Goal: Transaction & Acquisition: Book appointment/travel/reservation

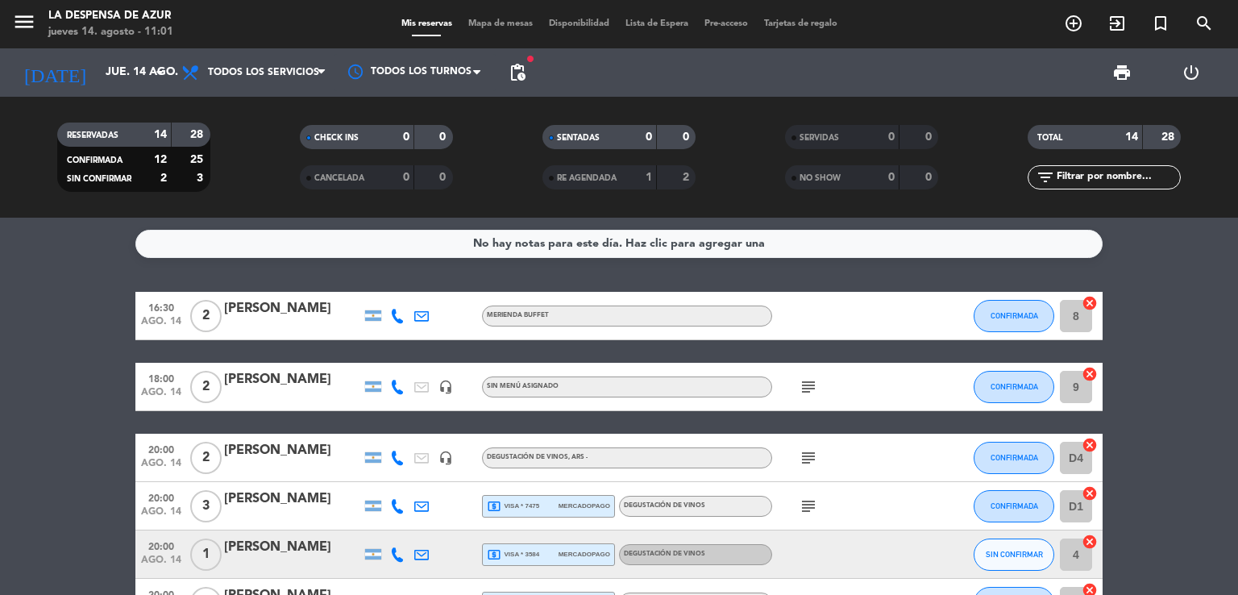
scroll to position [111, 0]
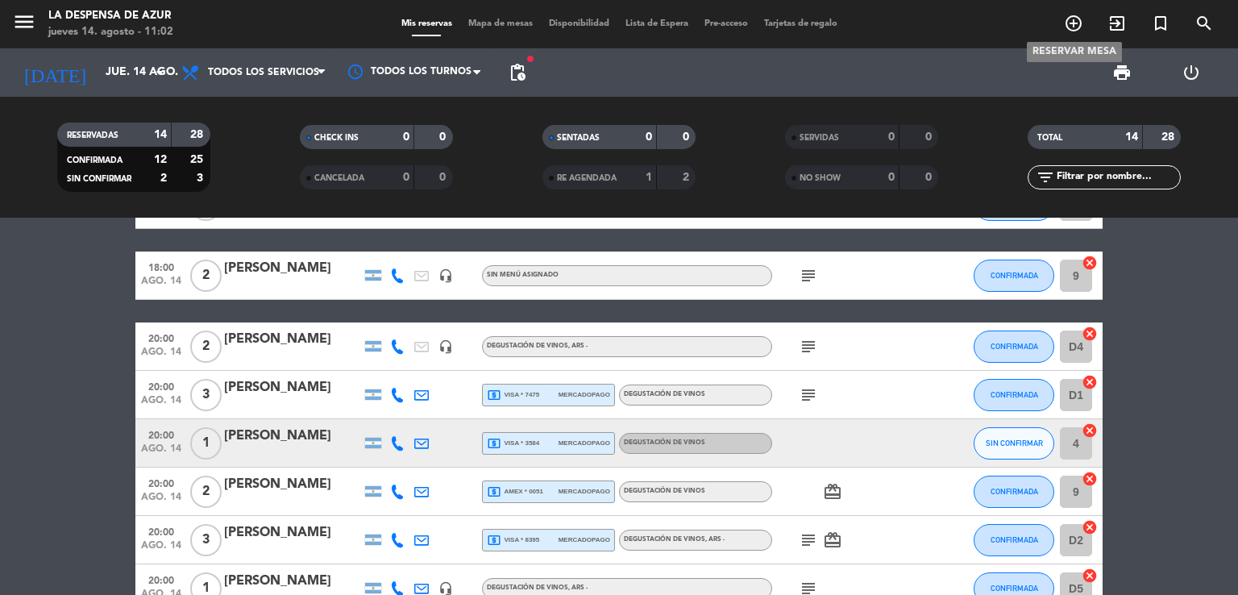
click at [1073, 23] on icon "add_circle_outline" at bounding box center [1072, 23] width 19 height 19
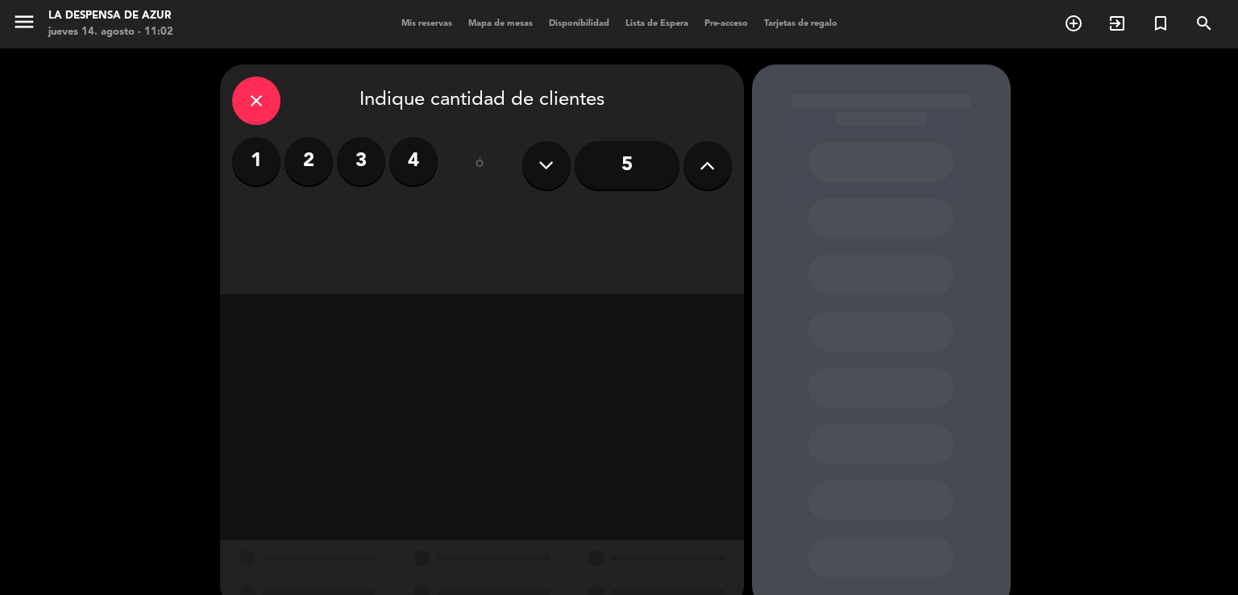
click at [425, 164] on label "4" at bounding box center [413, 161] width 48 height 48
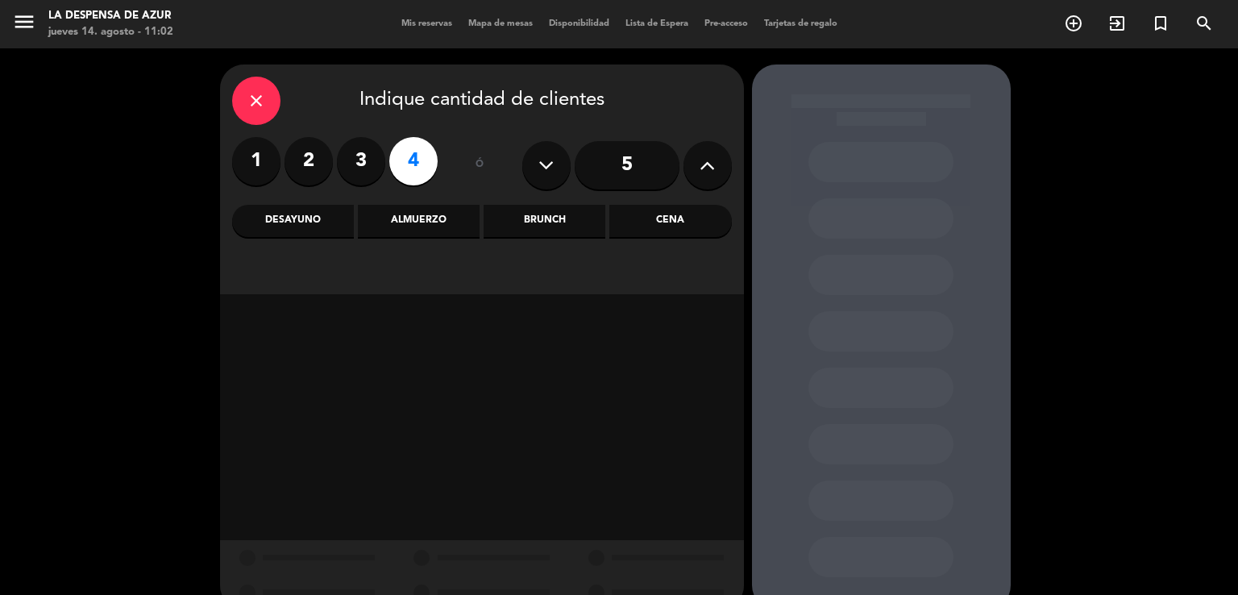
click at [308, 220] on div "Desayuno" at bounding box center [293, 221] width 122 height 32
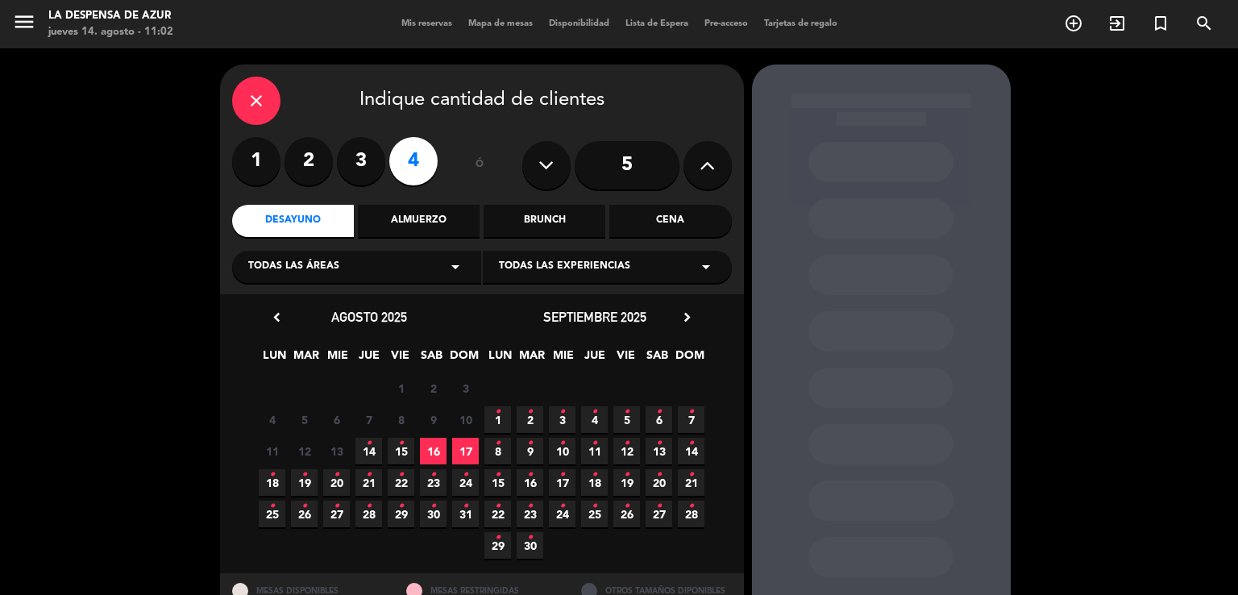
click at [433, 451] on span "16" at bounding box center [433, 450] width 27 height 27
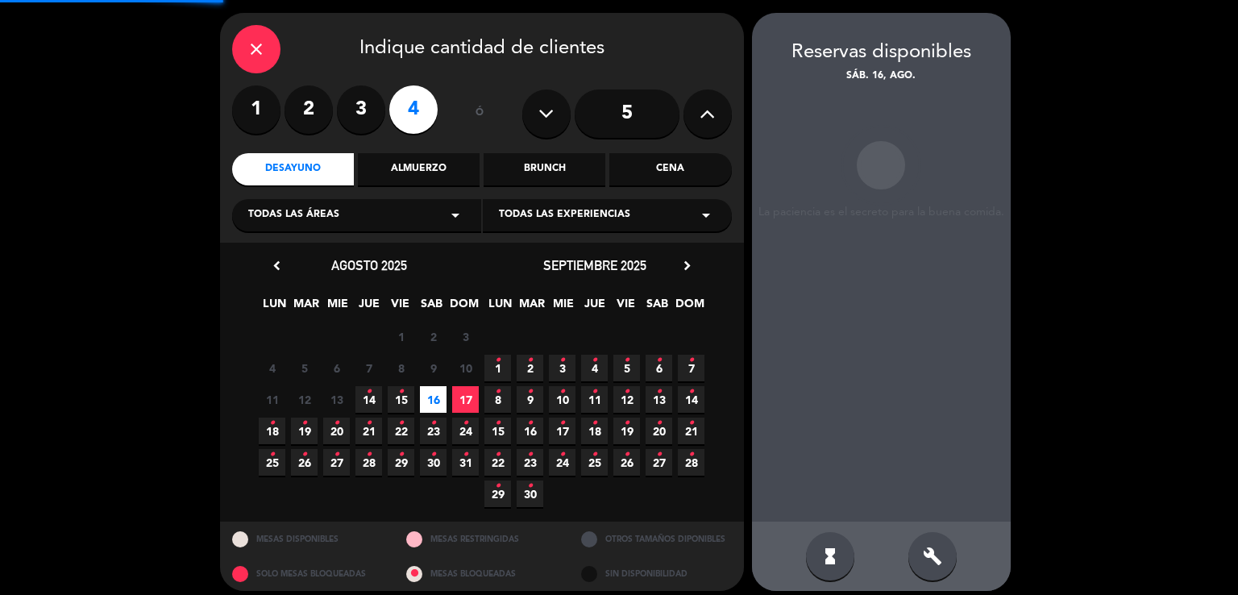
scroll to position [62, 0]
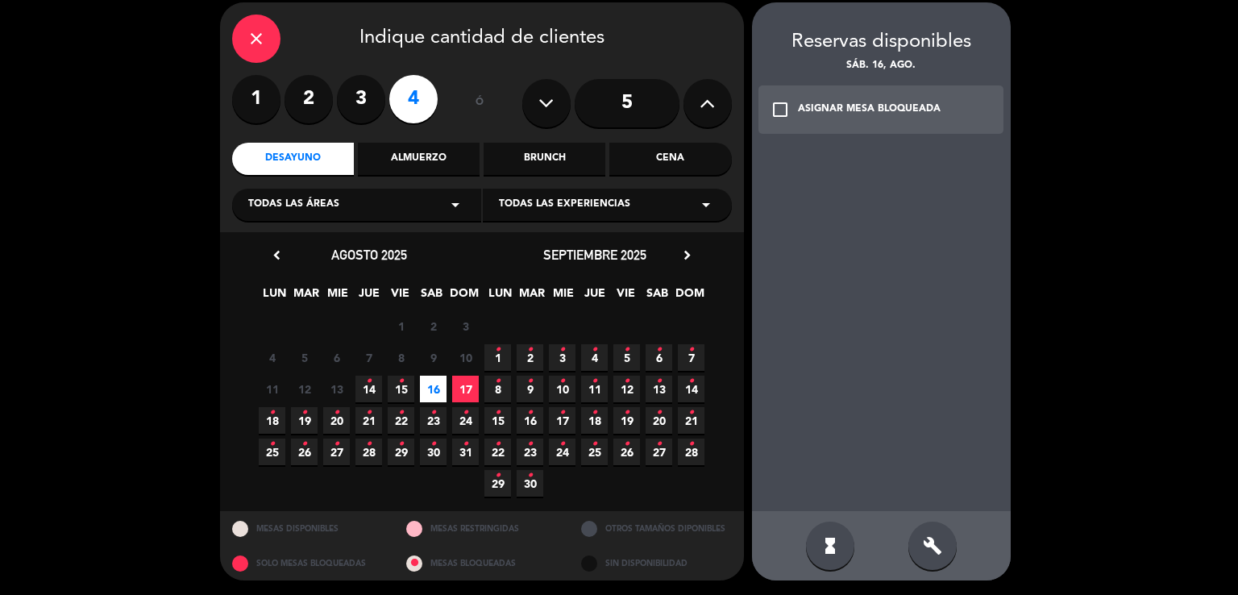
click at [786, 105] on icon "check_box_outline_blank" at bounding box center [779, 109] width 19 height 19
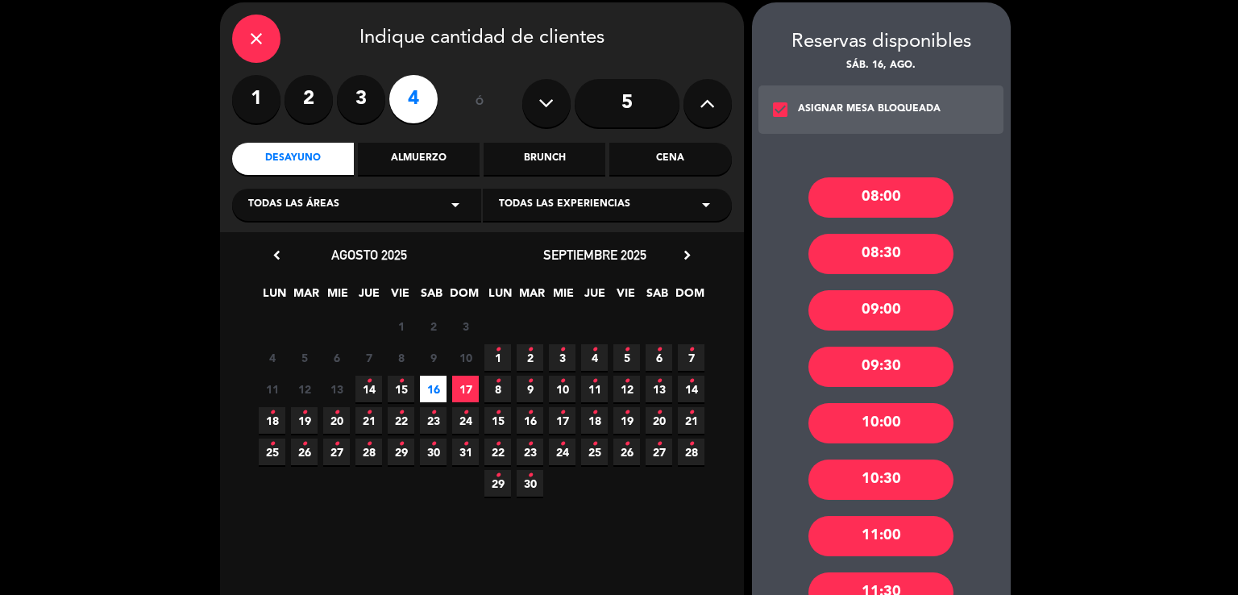
click at [849, 189] on div "08:00" at bounding box center [880, 197] width 145 height 40
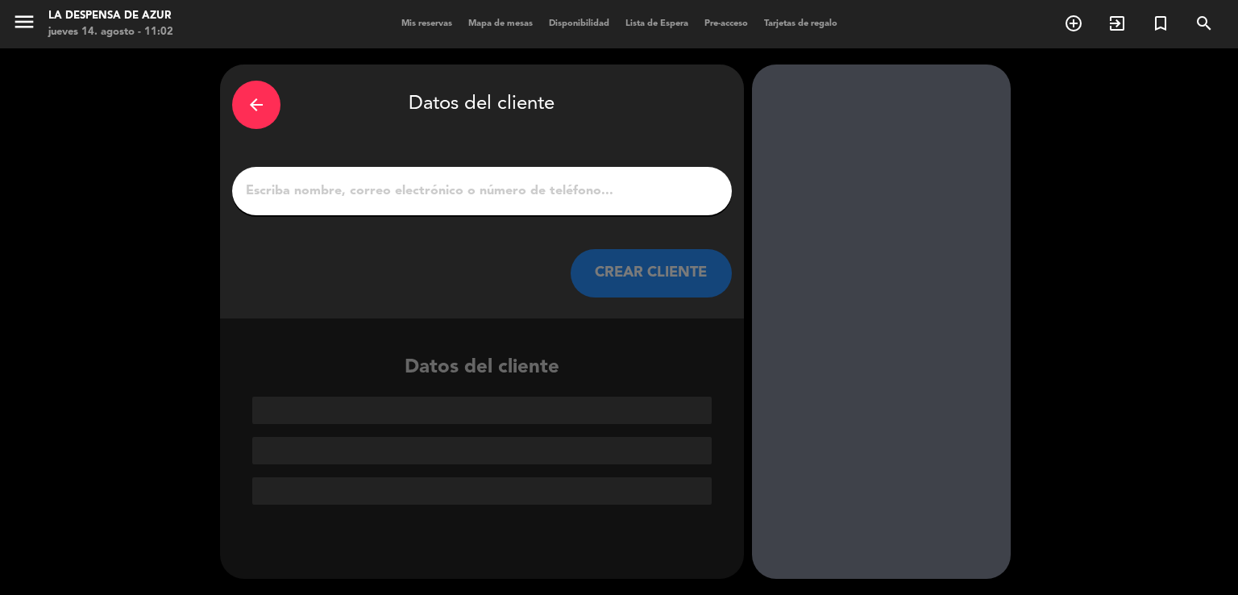
click at [470, 192] on input "1" at bounding box center [481, 191] width 475 height 23
paste input "[PERSON_NAME] ."
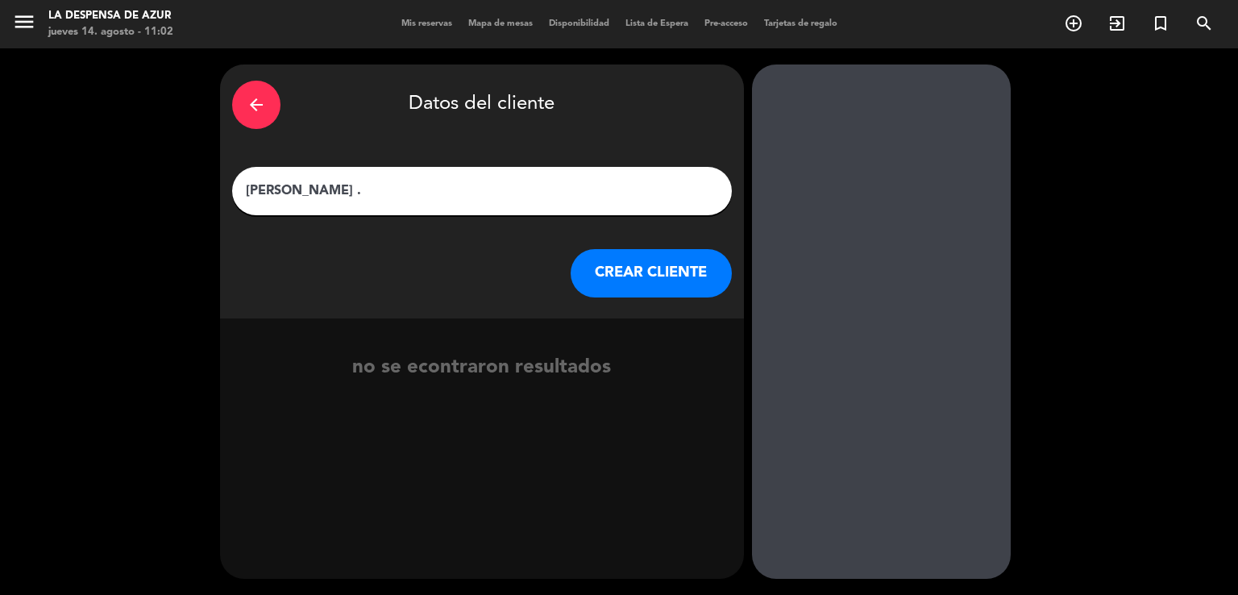
type input "[PERSON_NAME] ."
click at [651, 273] on button "CREAR CLIENTE" at bounding box center [650, 273] width 161 height 48
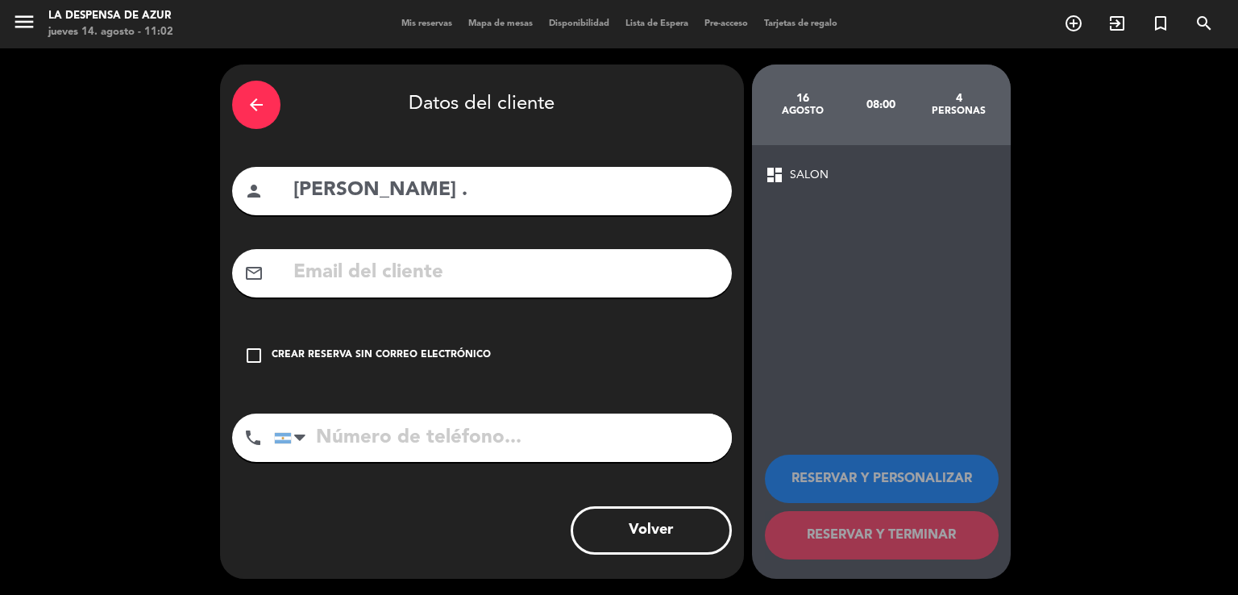
click at [462, 256] on input "text" at bounding box center [506, 272] width 428 height 33
drag, startPoint x: 462, startPoint y: 255, endPoint x: 450, endPoint y: 270, distance: 18.9
click at [450, 270] on input "text" at bounding box center [506, 272] width 428 height 33
paste input "[EMAIL_ADDRESS][DOMAIN_NAME]"
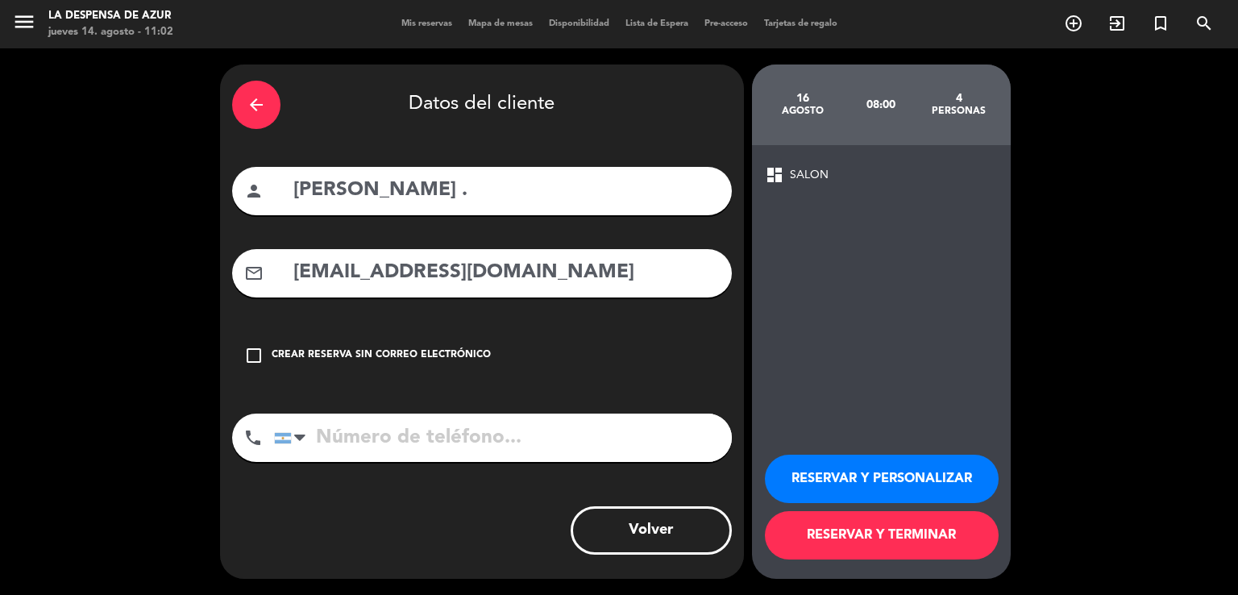
type input "[EMAIL_ADDRESS][DOMAIN_NAME]"
click at [349, 454] on input "tel" at bounding box center [503, 437] width 458 height 48
click at [390, 424] on input "tel" at bounding box center [503, 437] width 458 height 48
paste input "[PHONE_NUMBER]"
type input "[PHONE_NUMBER]"
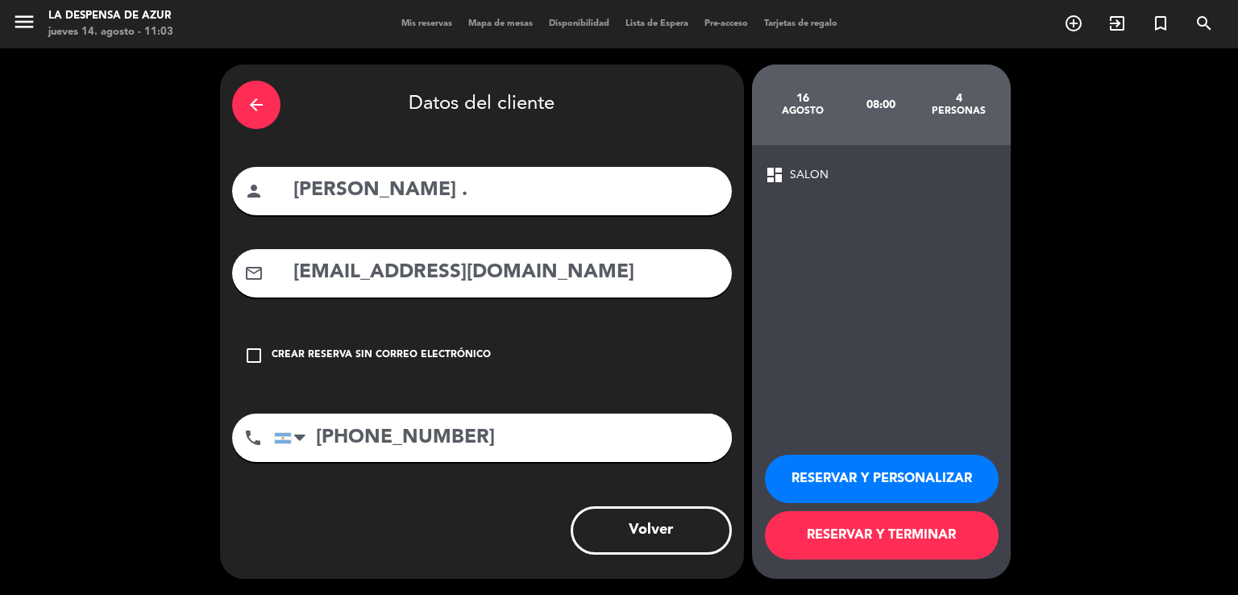
click at [895, 470] on button "RESERVAR Y PERSONALIZAR" at bounding box center [882, 478] width 234 height 48
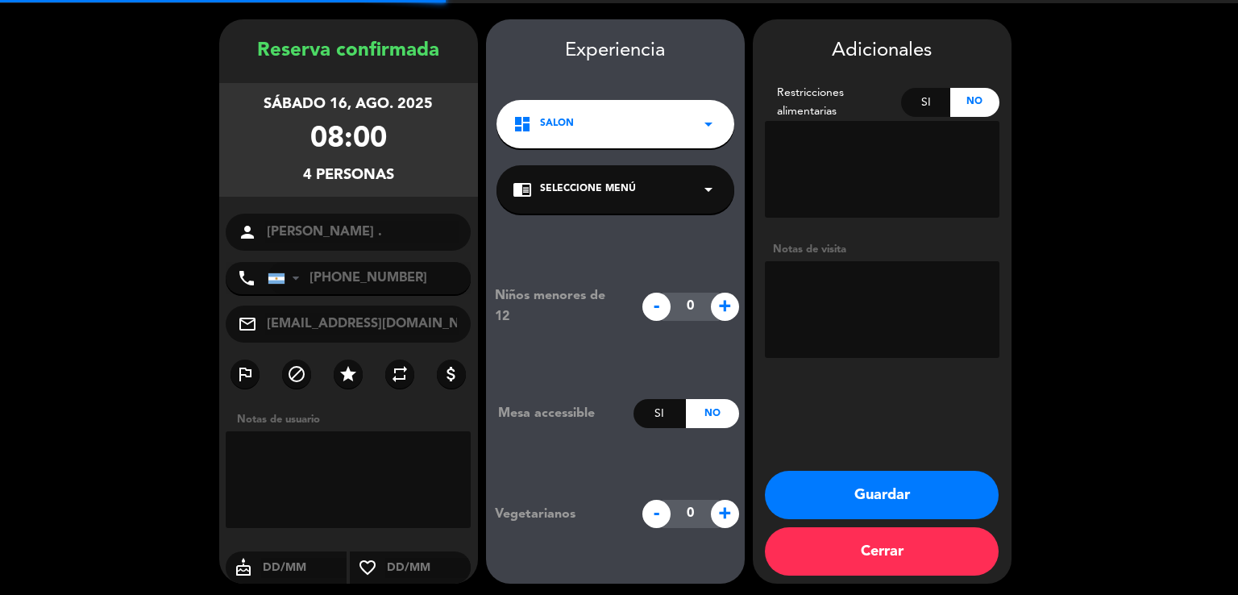
scroll to position [49, 0]
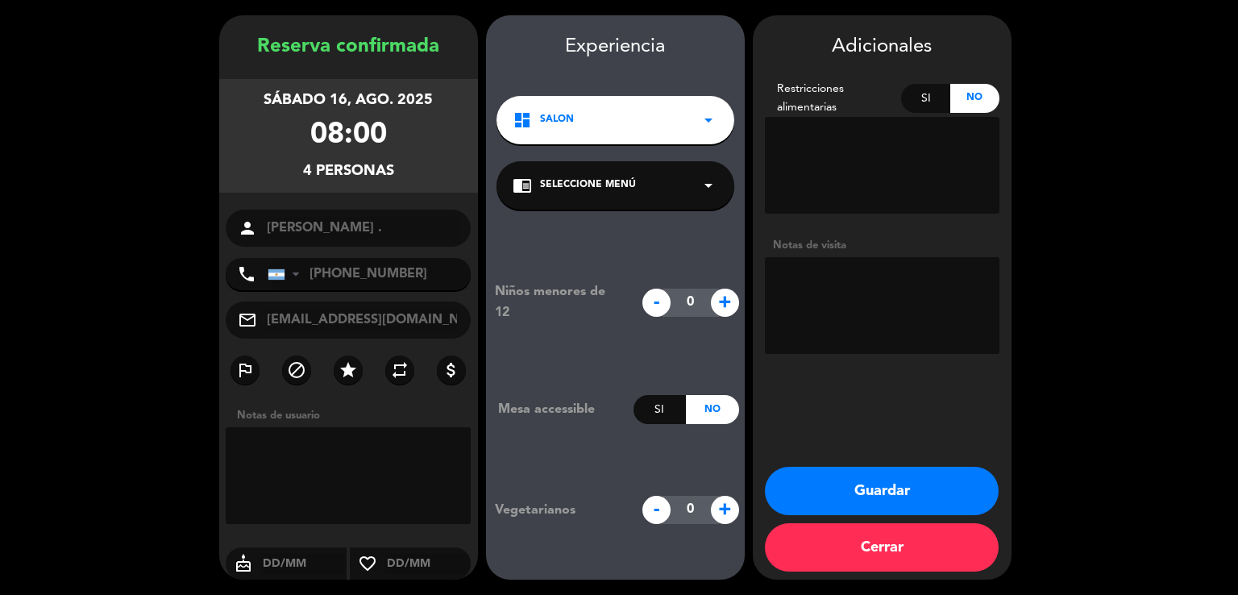
click at [848, 480] on button "Guardar" at bounding box center [882, 490] width 234 height 48
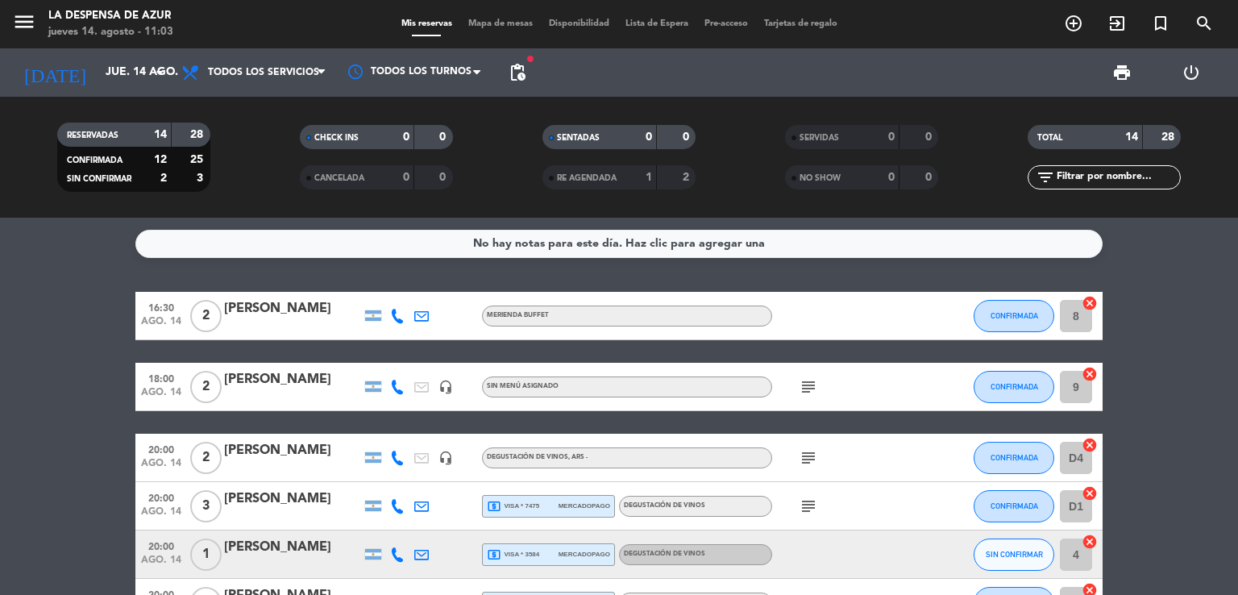
click at [429, 117] on div "CHECK INS 0 0 CANCELADA 0 0" at bounding box center [376, 157] width 243 height 89
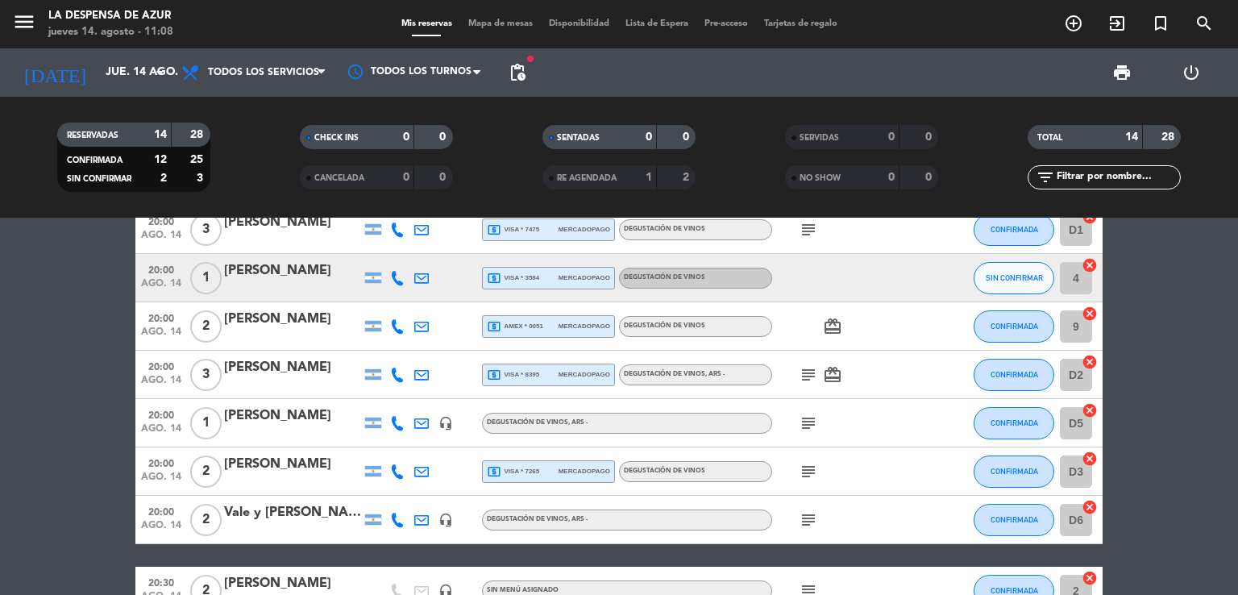
scroll to position [276, 0]
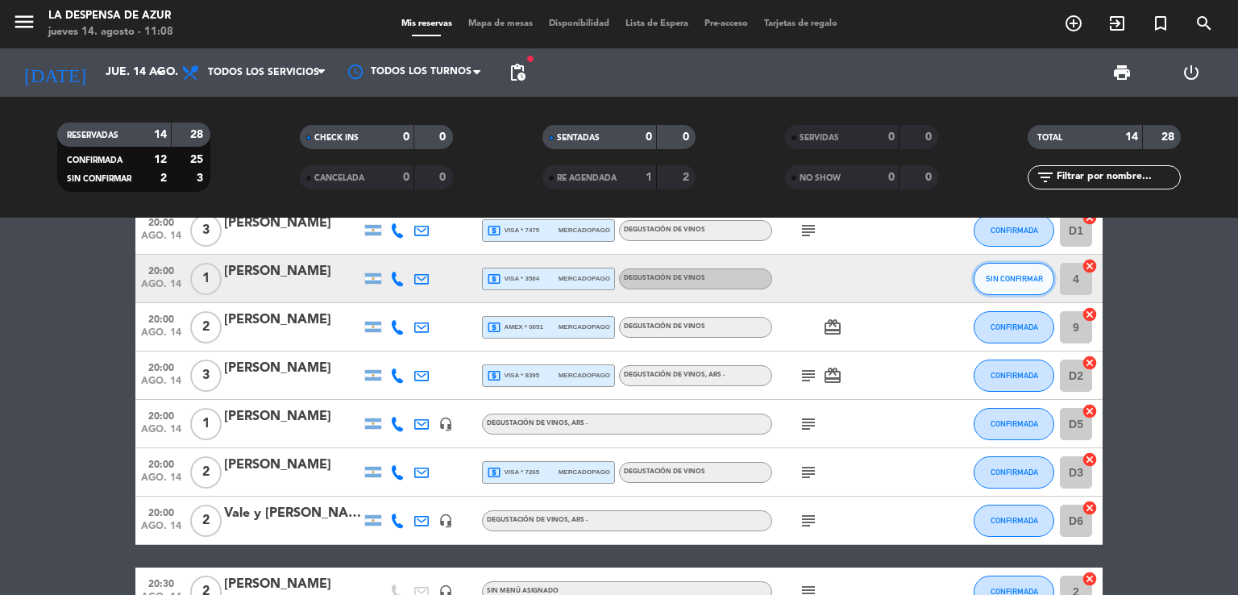
click at [1014, 282] on button "SIN CONFIRMAR" at bounding box center [1013, 279] width 81 height 32
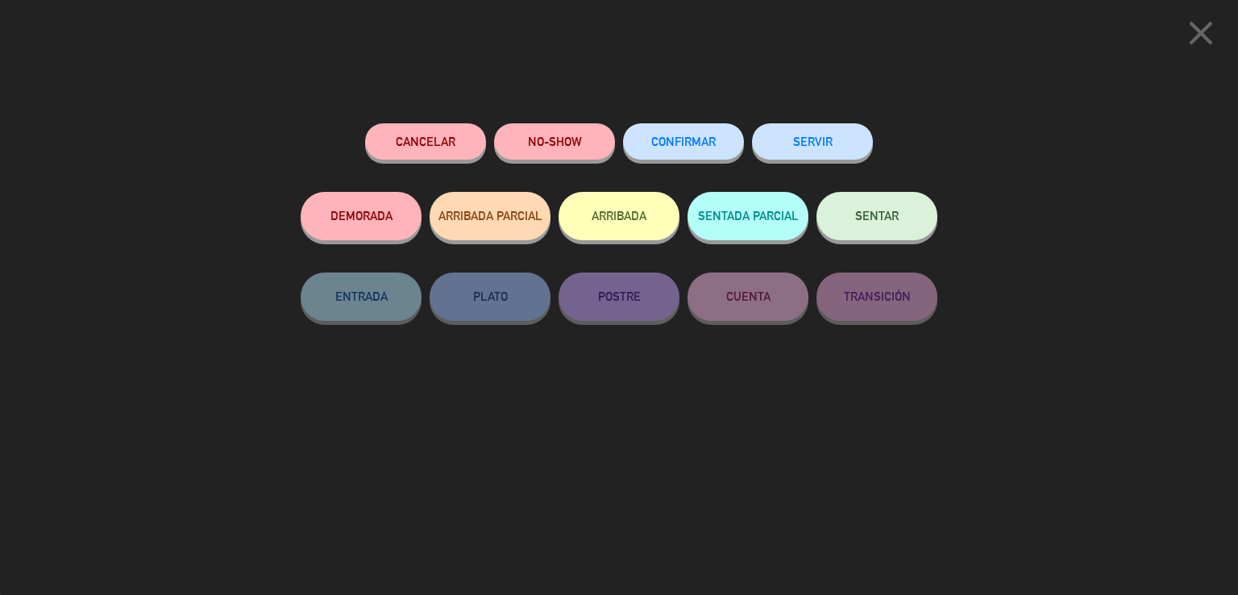
click at [675, 135] on button "CONFIRMAR" at bounding box center [683, 141] width 121 height 36
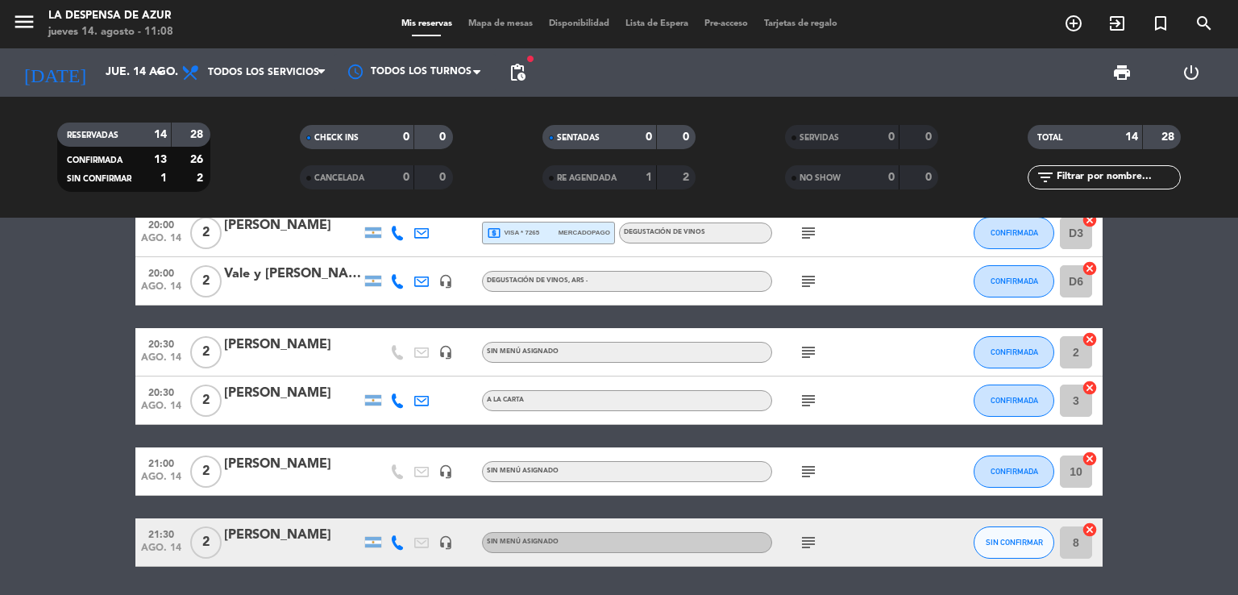
scroll to position [514, 0]
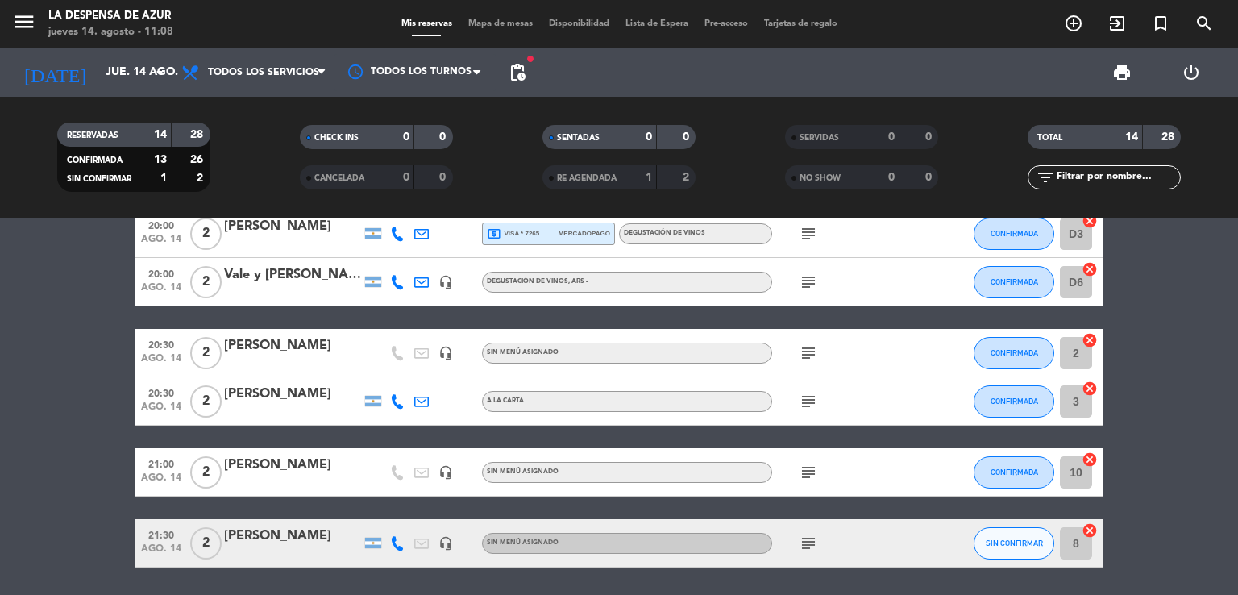
click at [803, 488] on div "subject" at bounding box center [844, 472] width 145 height 48
click at [810, 548] on icon "subject" at bounding box center [807, 542] width 19 height 19
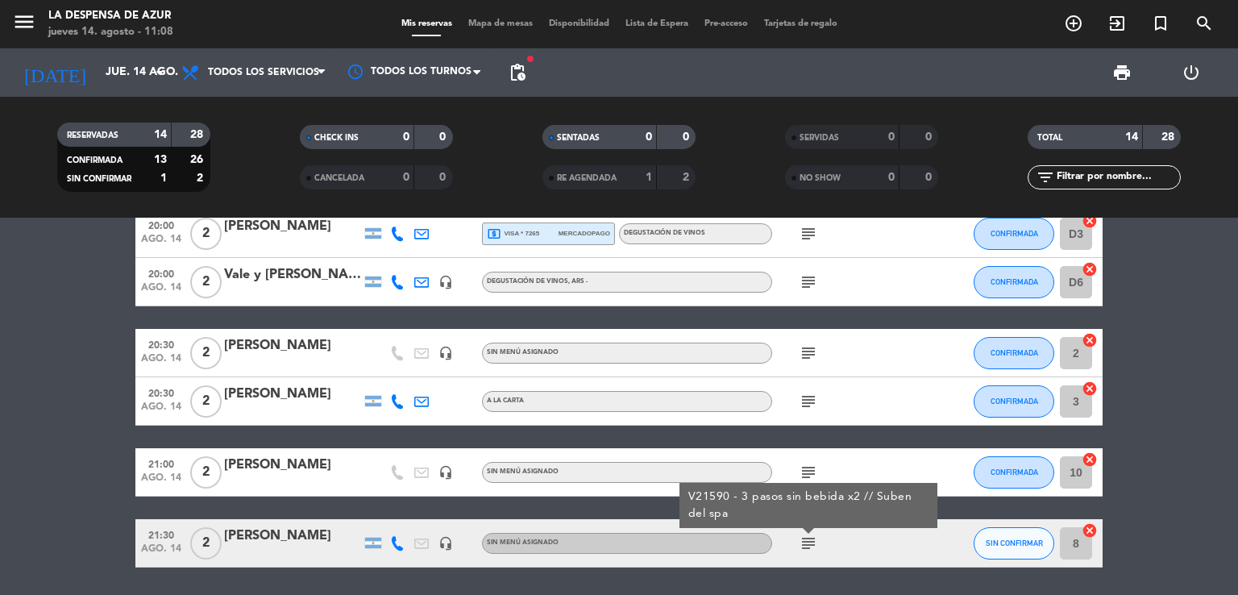
click at [810, 548] on icon "subject" at bounding box center [807, 542] width 19 height 19
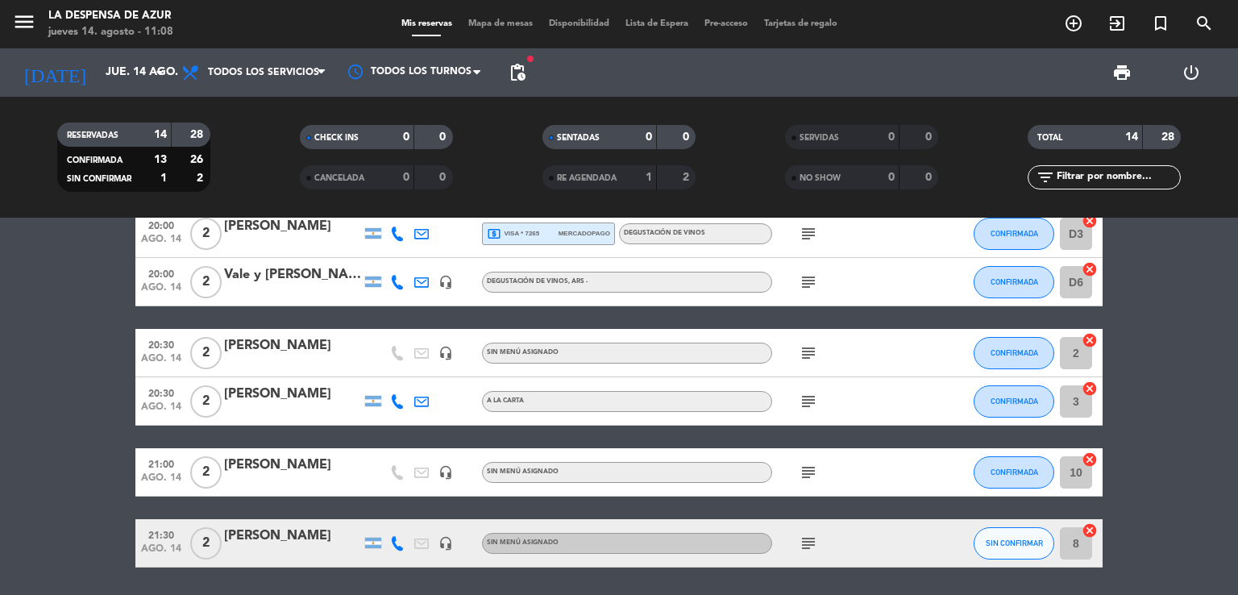
click at [806, 471] on icon "subject" at bounding box center [807, 471] width 19 height 19
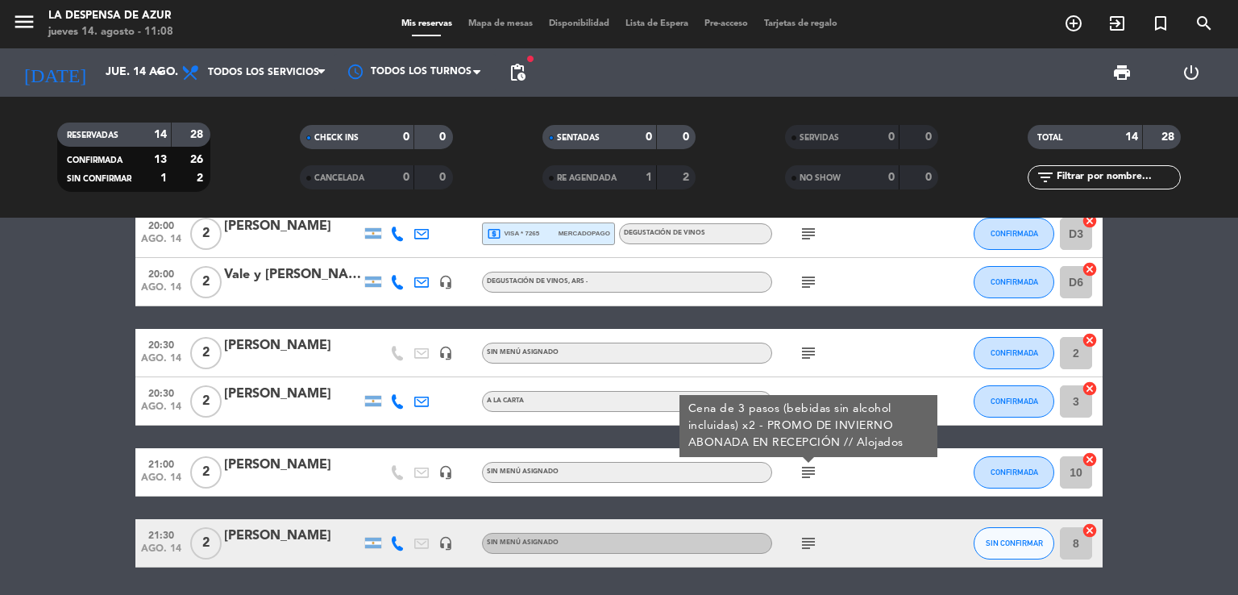
click at [806, 471] on icon "subject" at bounding box center [807, 471] width 19 height 19
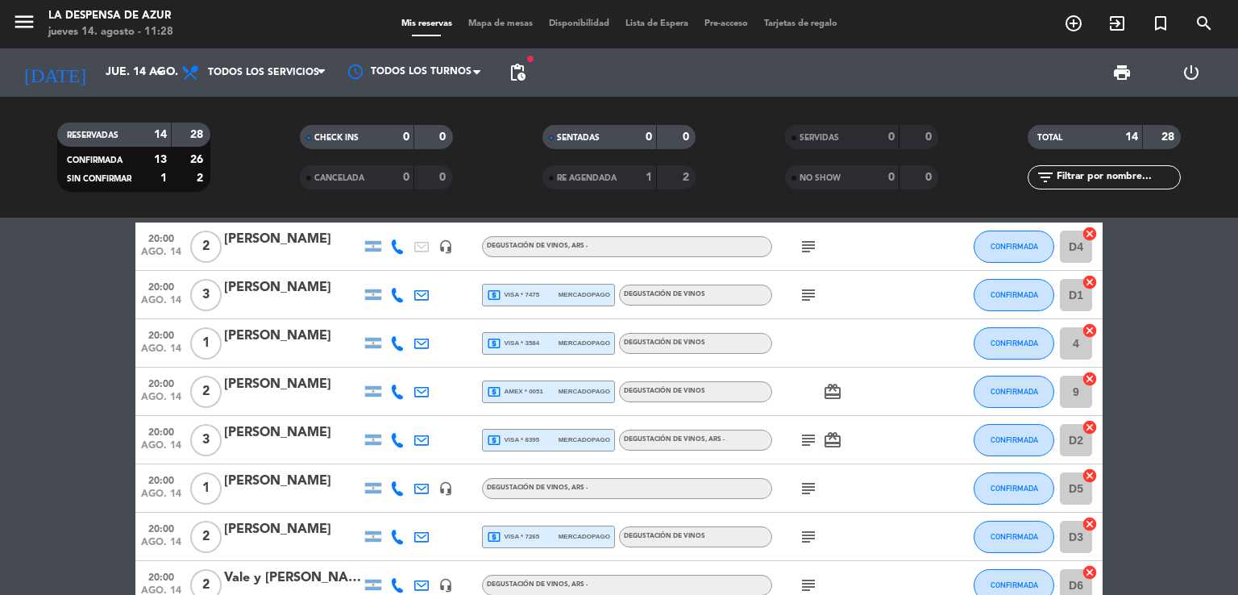
scroll to position [212, 0]
click at [273, 343] on div "[PERSON_NAME]" at bounding box center [292, 335] width 137 height 21
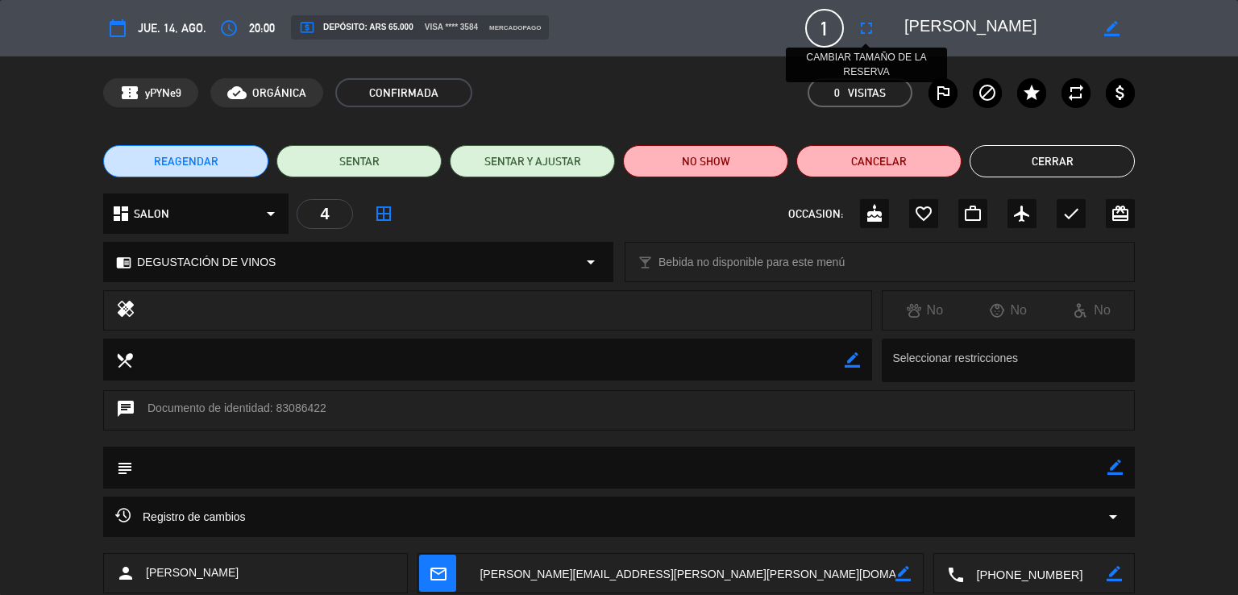
click at [879, 24] on button "fullscreen" at bounding box center [866, 28] width 29 height 29
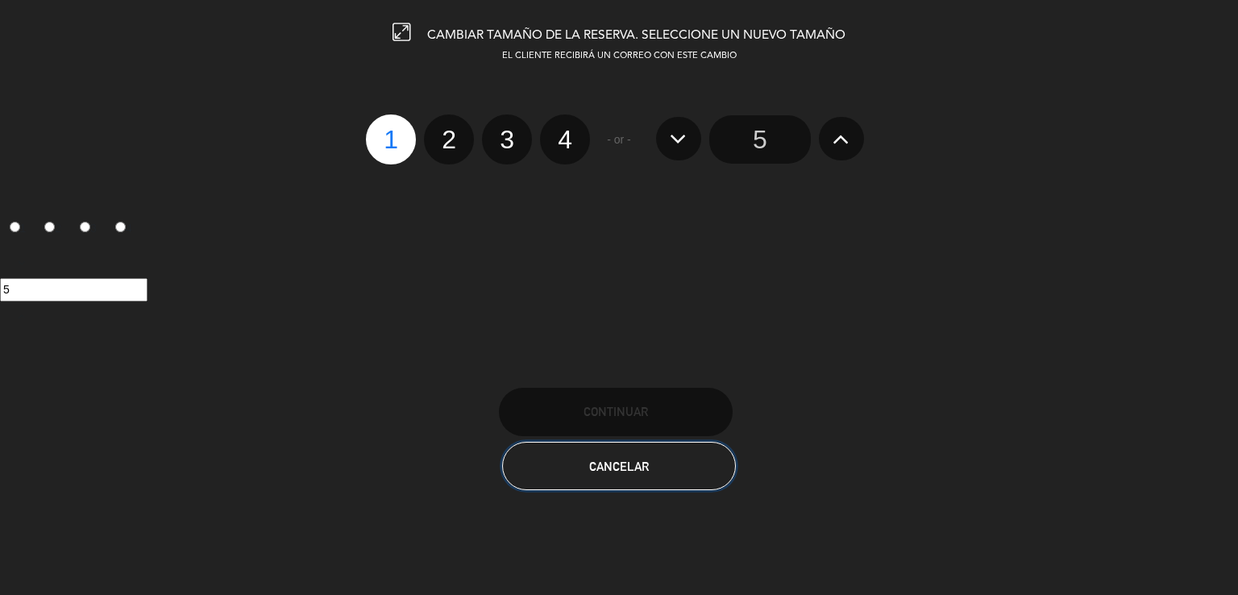
click at [620, 459] on span "Cancelar" at bounding box center [619, 466] width 60 height 14
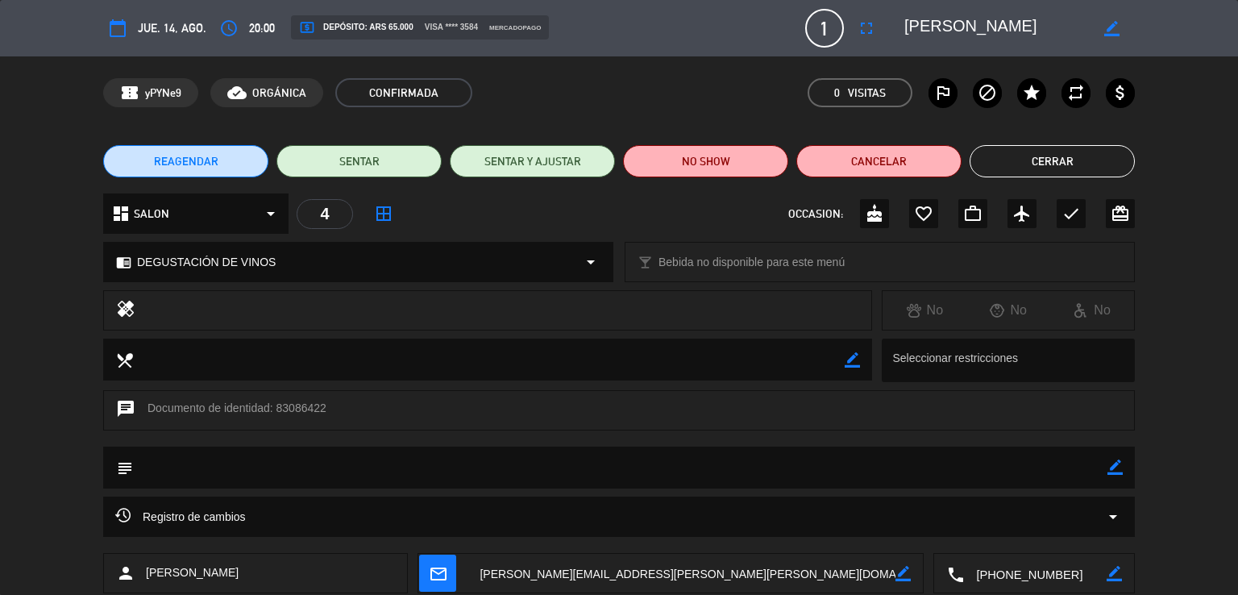
click at [1047, 163] on button "Cerrar" at bounding box center [1051, 161] width 165 height 32
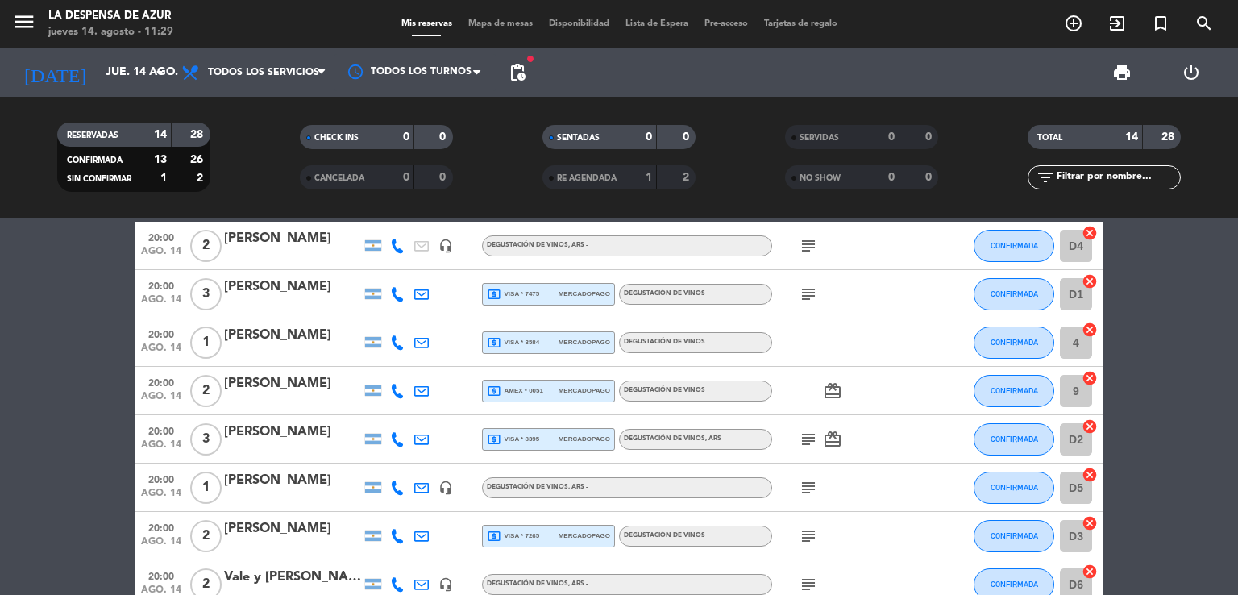
click at [510, 27] on span "Mapa de mesas" at bounding box center [500, 23] width 81 height 9
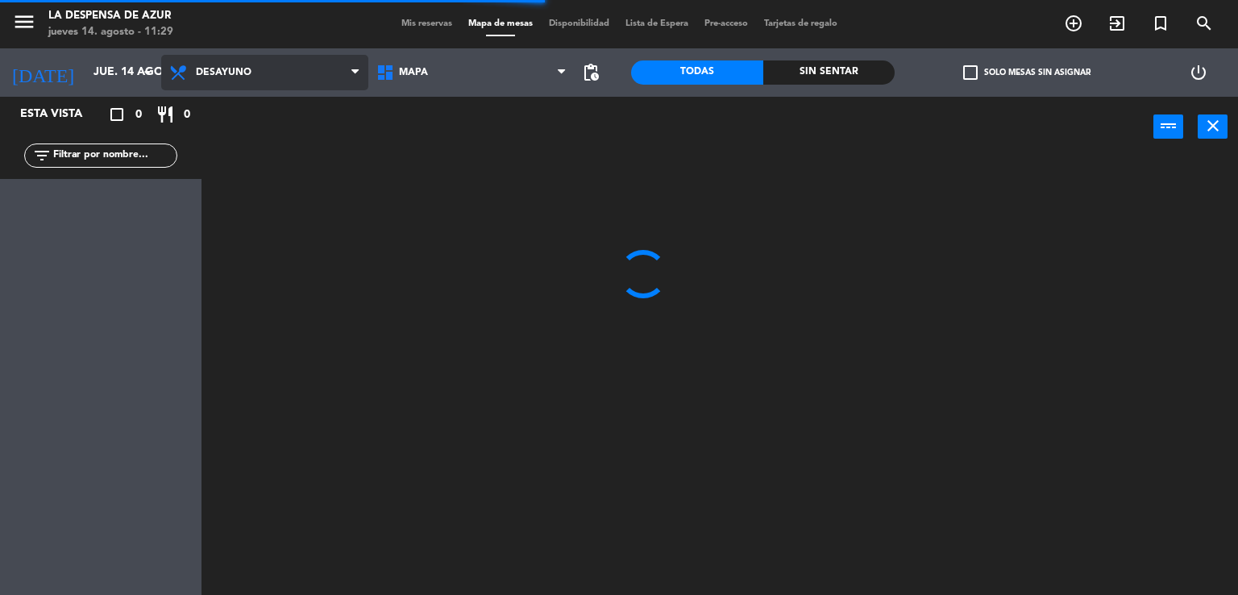
click at [306, 64] on span "Desayuno" at bounding box center [264, 72] width 207 height 35
click at [251, 211] on ng-component "menu La Despensa de Azur jueves 14. agosto - 11:29 Mis reservas Mapa de mesas D…" at bounding box center [619, 297] width 1238 height 595
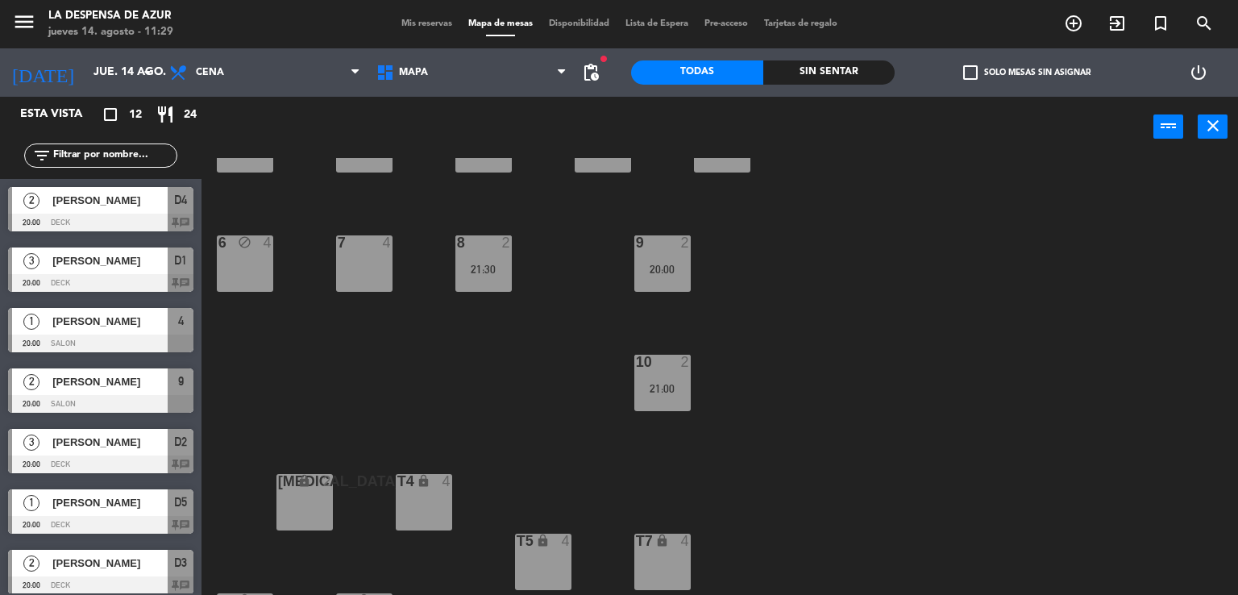
scroll to position [73, 0]
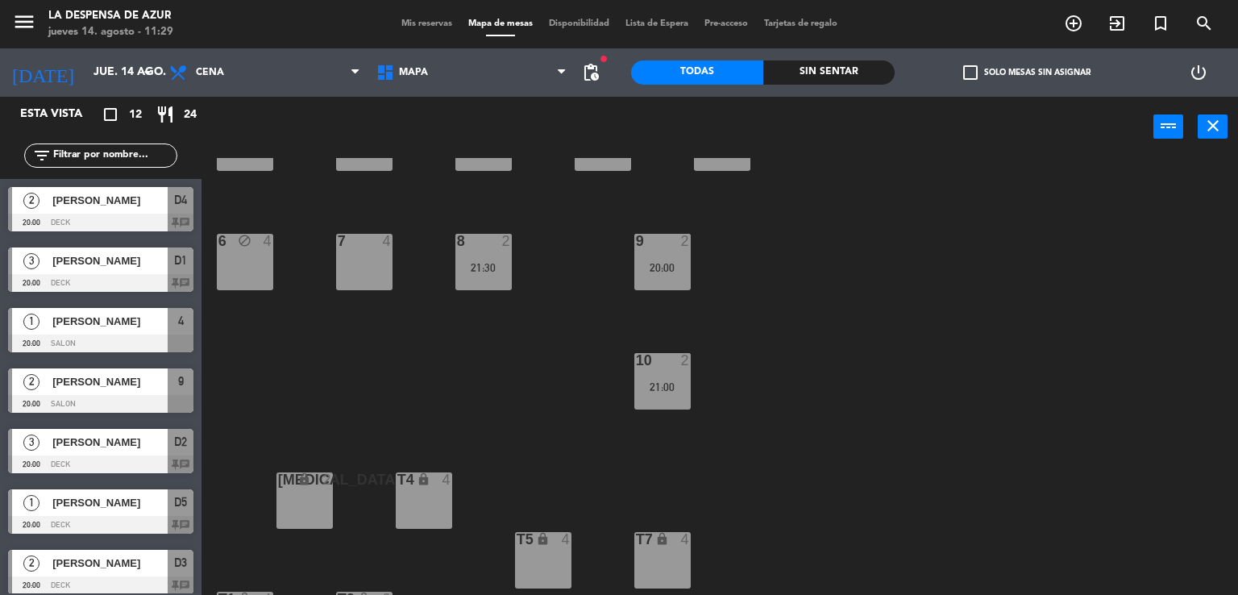
click at [128, 338] on div at bounding box center [100, 343] width 185 height 18
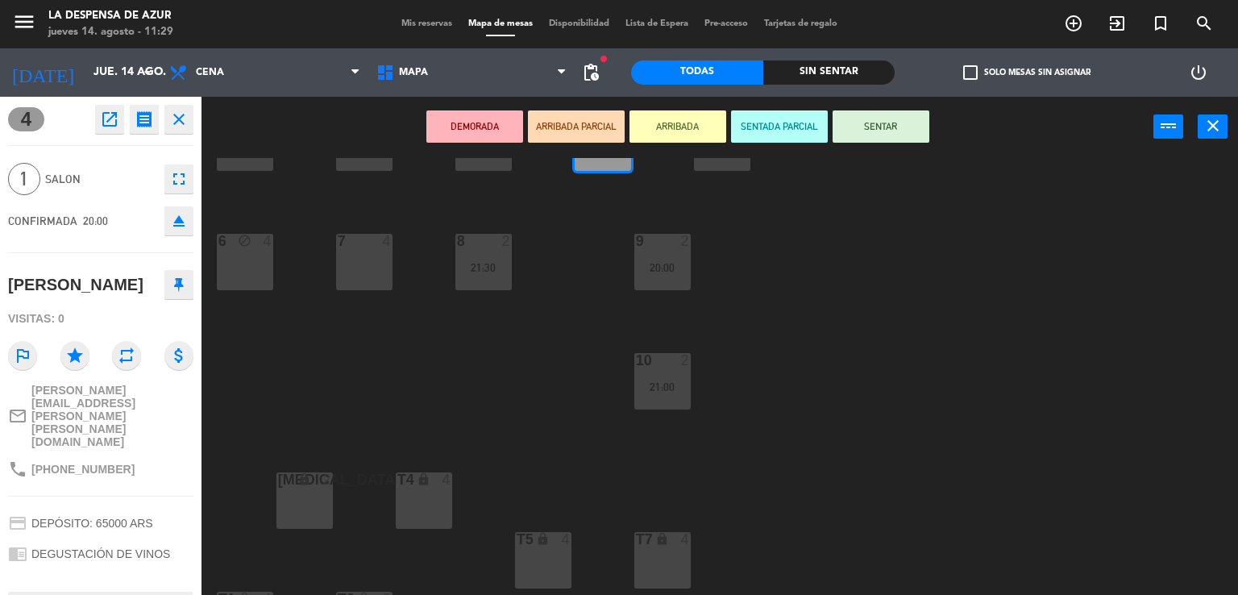
click at [428, 23] on span "Mis reservas" at bounding box center [426, 23] width 67 height 9
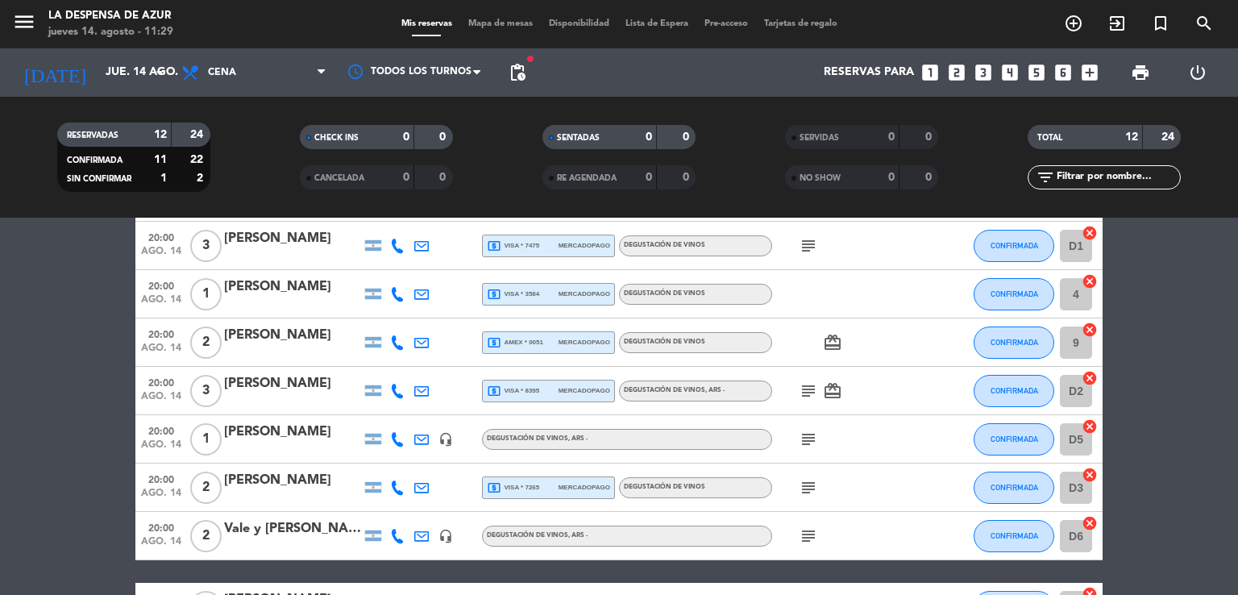
scroll to position [121, 0]
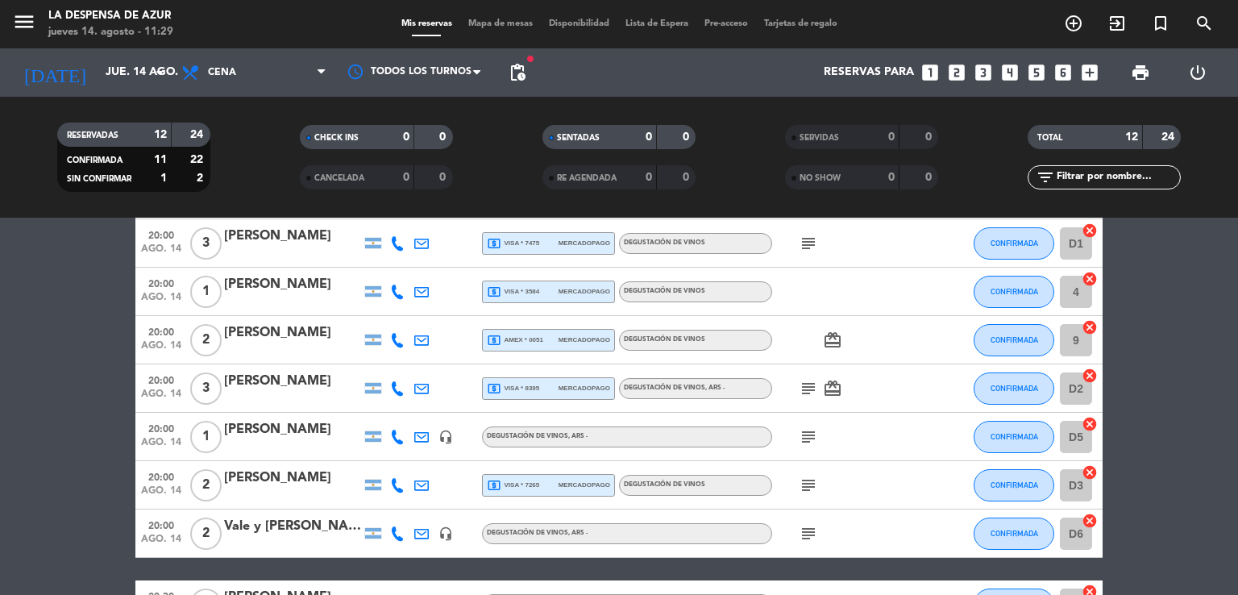
click at [496, 27] on span "Mapa de mesas" at bounding box center [500, 23] width 81 height 9
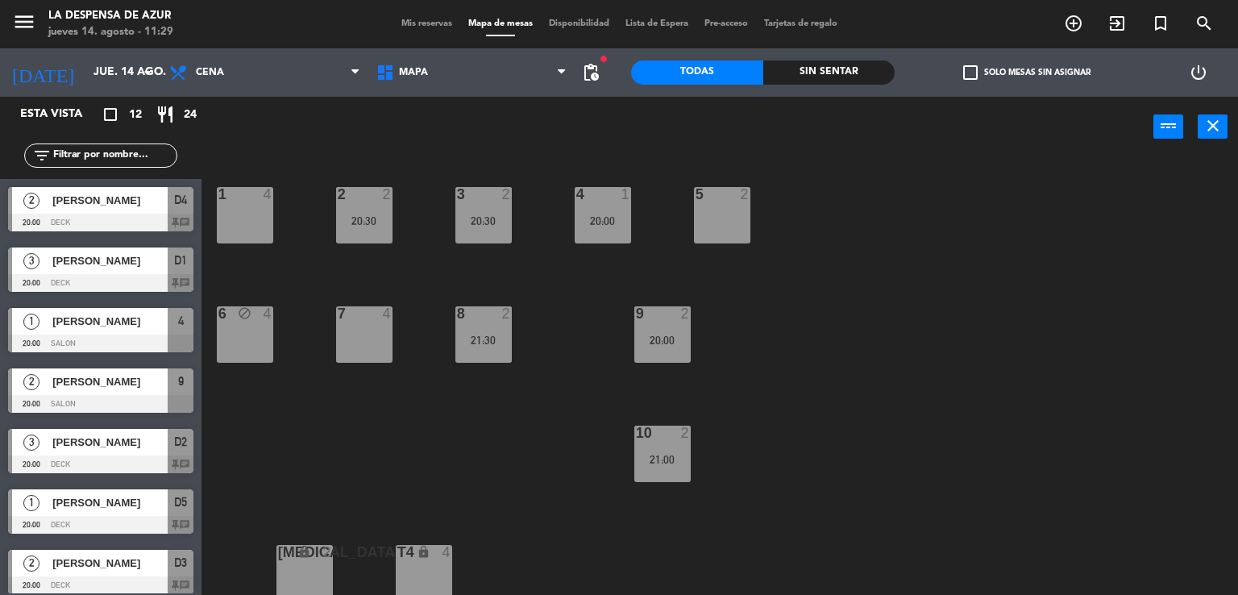
click at [106, 330] on div "[PERSON_NAME]" at bounding box center [109, 321] width 117 height 27
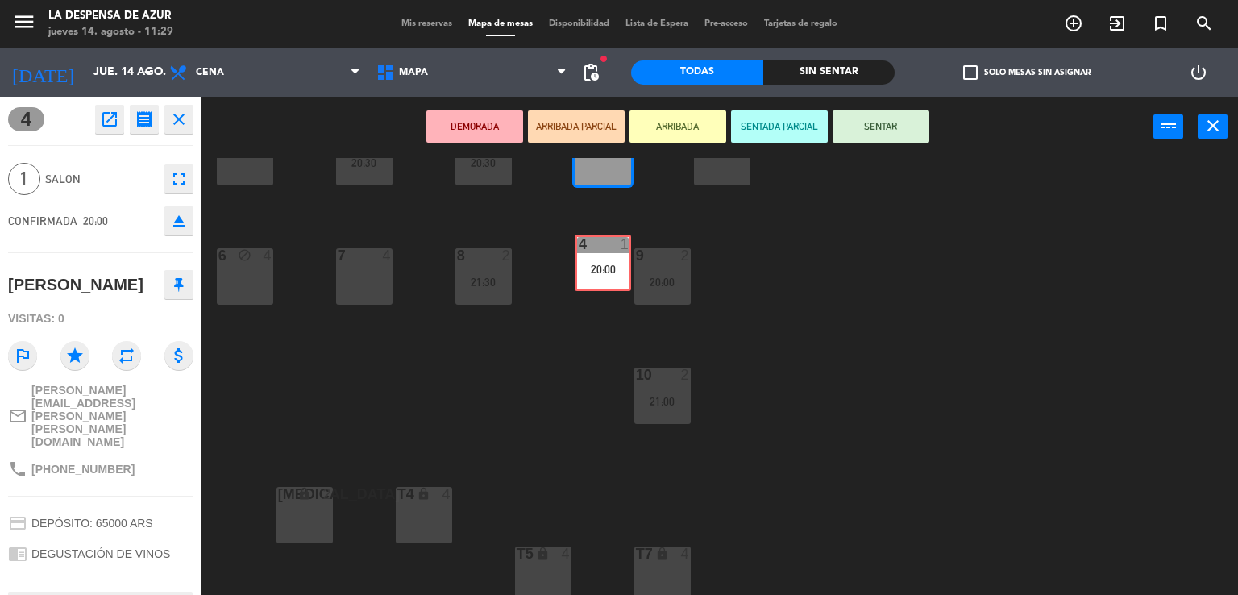
scroll to position [57, 0]
drag, startPoint x: 596, startPoint y: 163, endPoint x: 532, endPoint y: 577, distance: 419.1
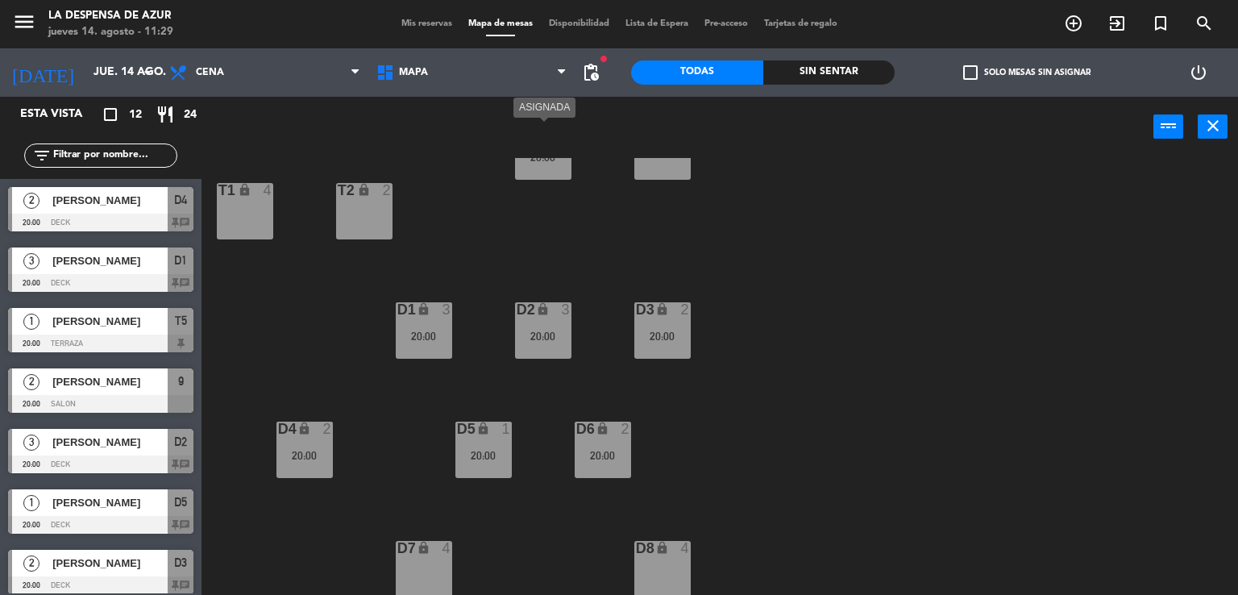
scroll to position [482, 0]
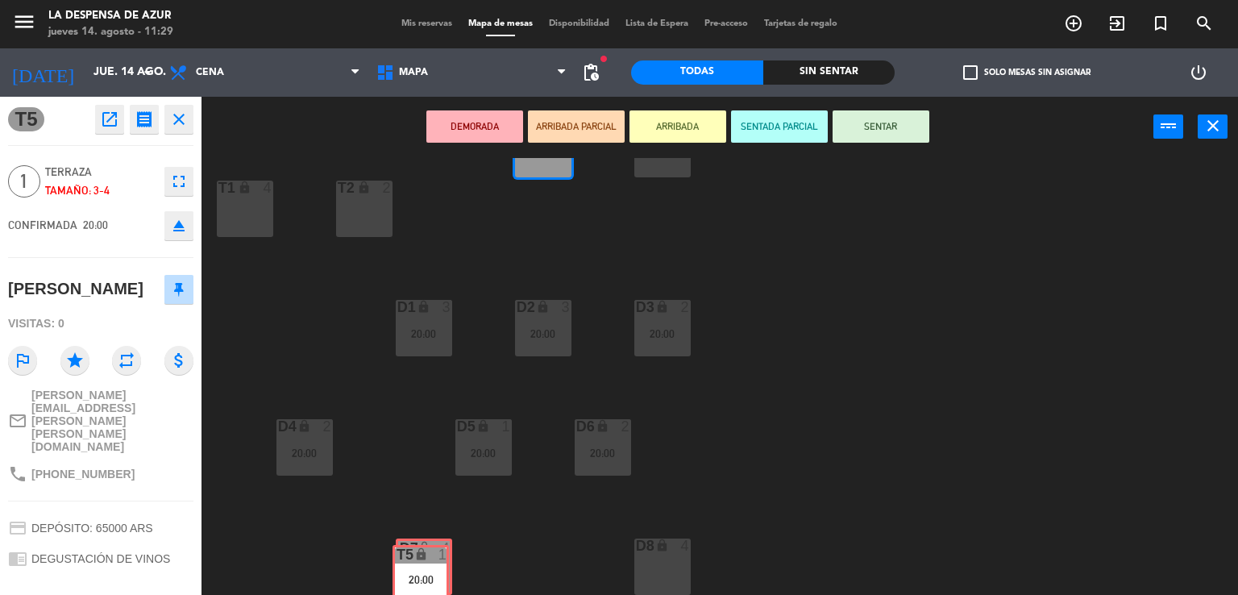
drag, startPoint x: 541, startPoint y: 170, endPoint x: 419, endPoint y: 591, distance: 438.0
click at [419, 591] on div "1 4 2 2 20:30 3 2 20:30 4 2 5 2 6 block 4 7 4 8 2 21:30 9 2 20:00 10 2 21:00 [M…" at bounding box center [726, 376] width 1024 height 437
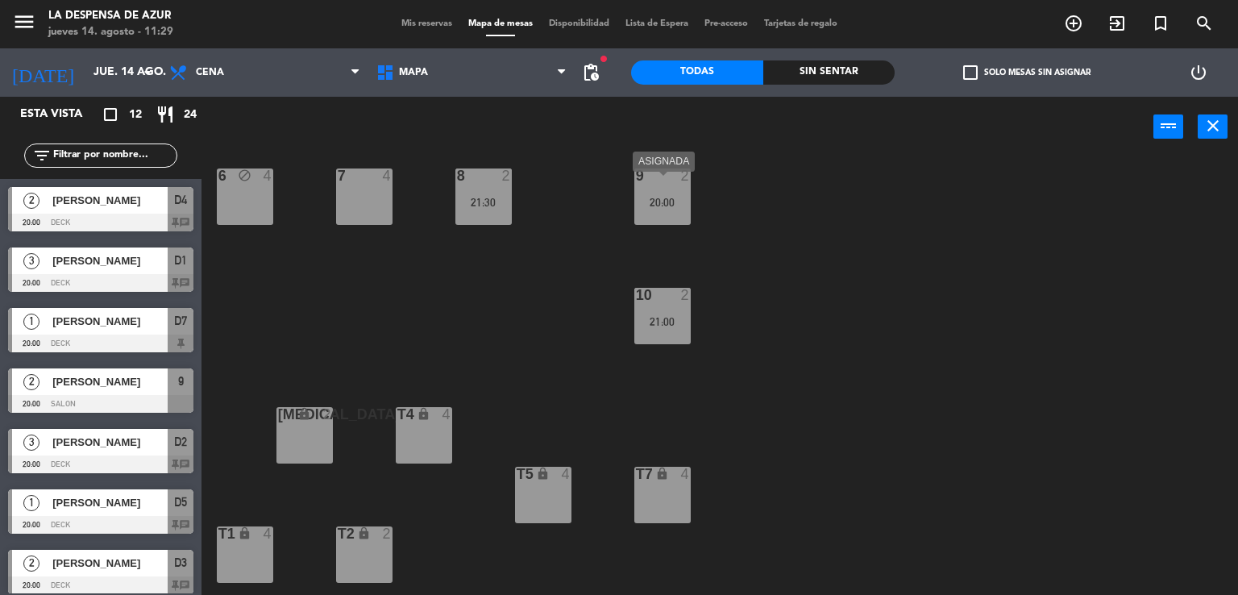
scroll to position [147, 0]
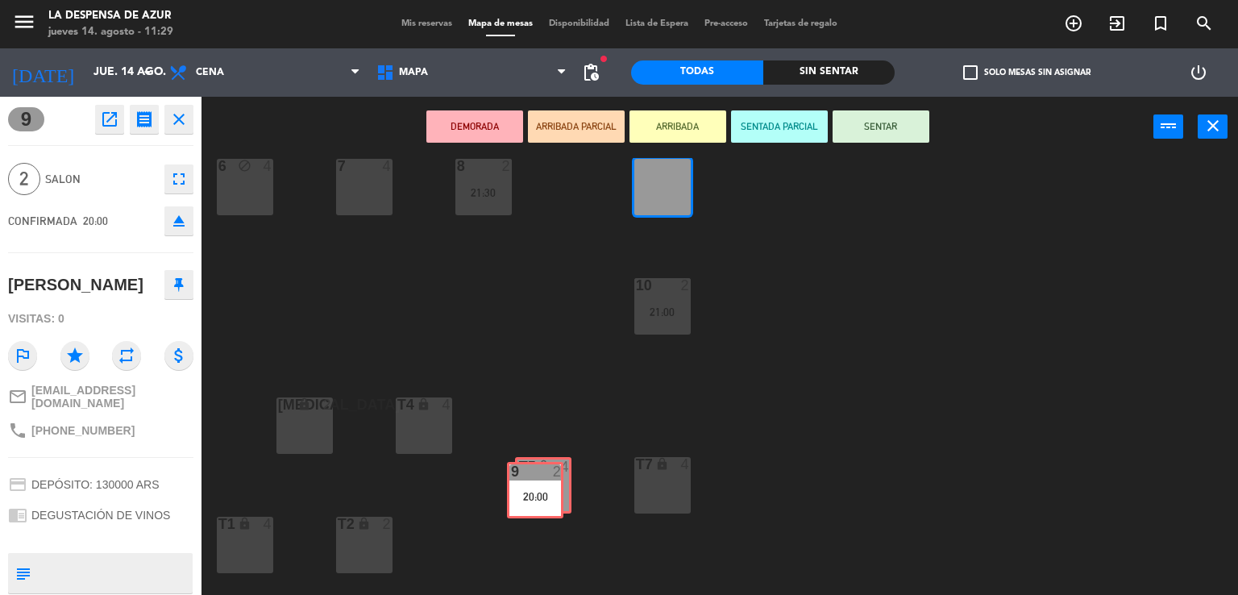
drag, startPoint x: 663, startPoint y: 180, endPoint x: 536, endPoint y: 483, distance: 328.6
click at [536, 483] on div "1 4 2 2 20:30 3 2 20:30 4 2 5 2 6 block 4 7 4 8 2 21:30 9 2 20:00 9 2 20:00 10 …" at bounding box center [726, 376] width 1024 height 437
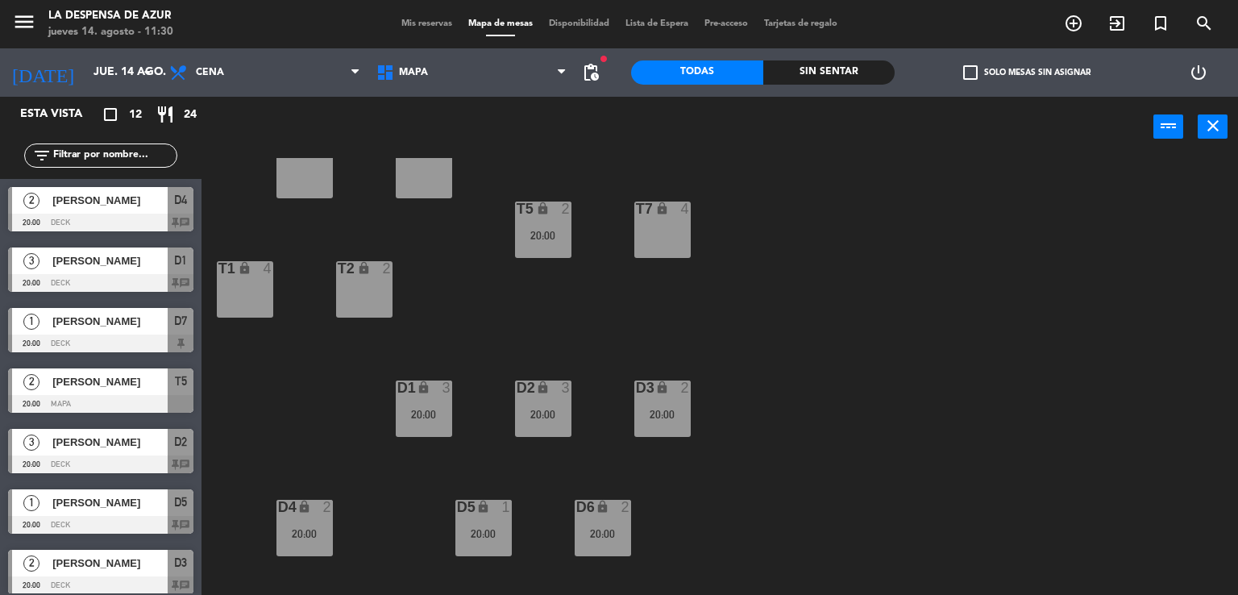
scroll to position [404, 0]
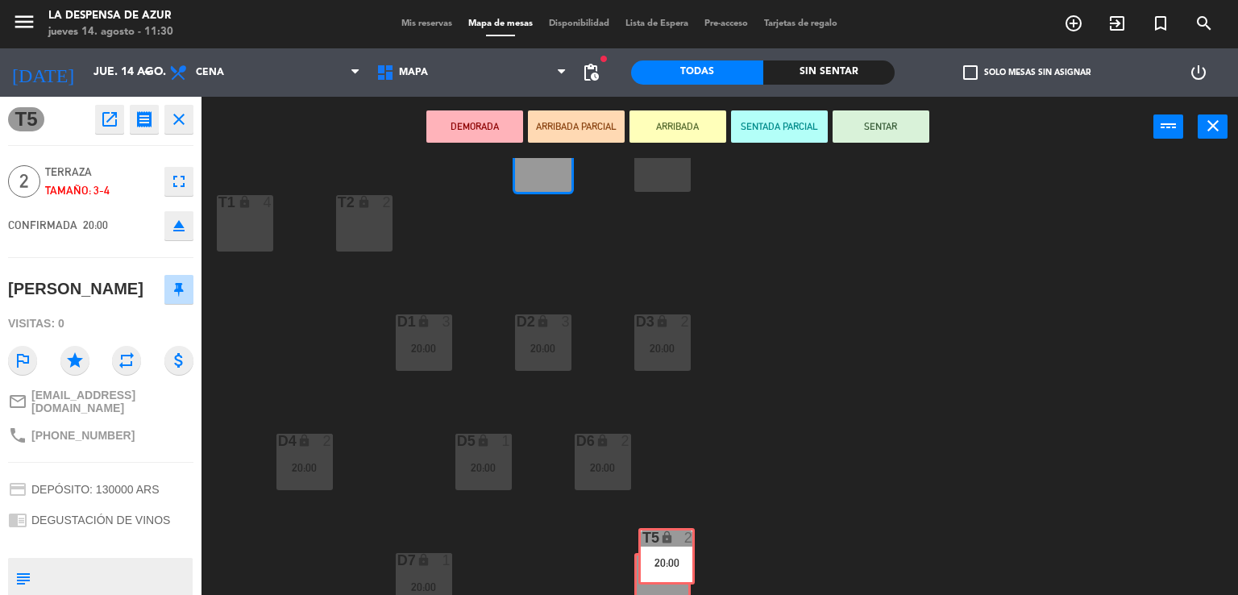
drag, startPoint x: 542, startPoint y: 175, endPoint x: 665, endPoint y: 569, distance: 412.8
click at [665, 569] on div "1 4 2 2 20:30 3 2 20:30 4 2 5 2 6 block 4 7 4 8 2 21:30 9 2 10 2 21:00 [MEDICAL…" at bounding box center [726, 376] width 1024 height 437
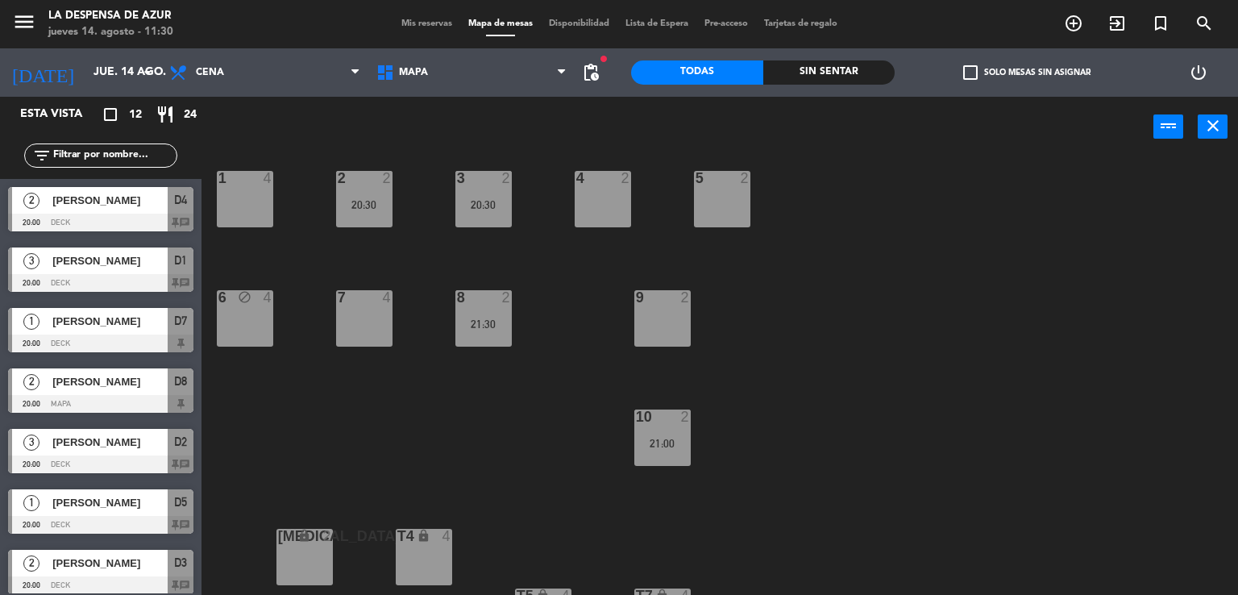
scroll to position [0, 0]
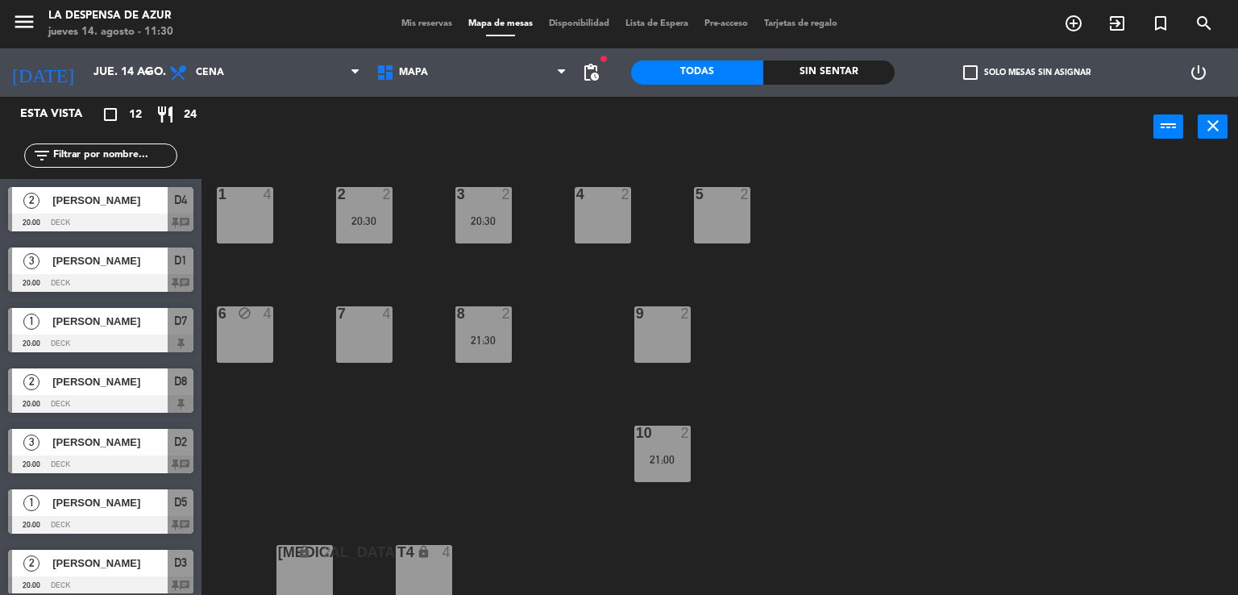
click at [419, 20] on span "Mis reservas" at bounding box center [426, 23] width 67 height 9
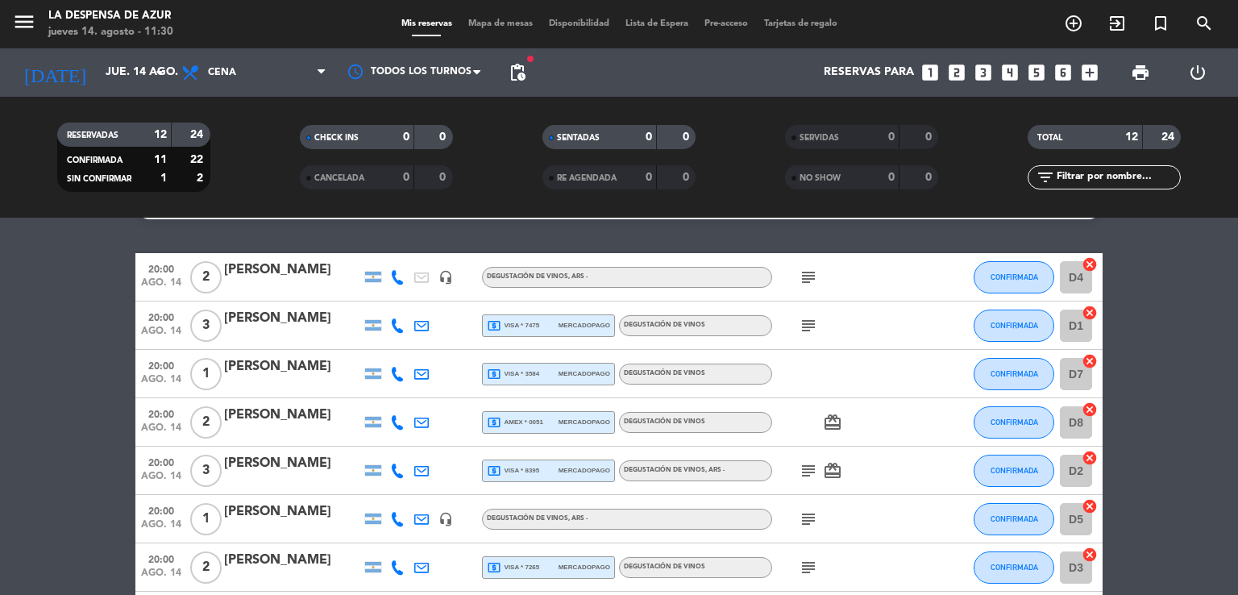
scroll to position [35, 0]
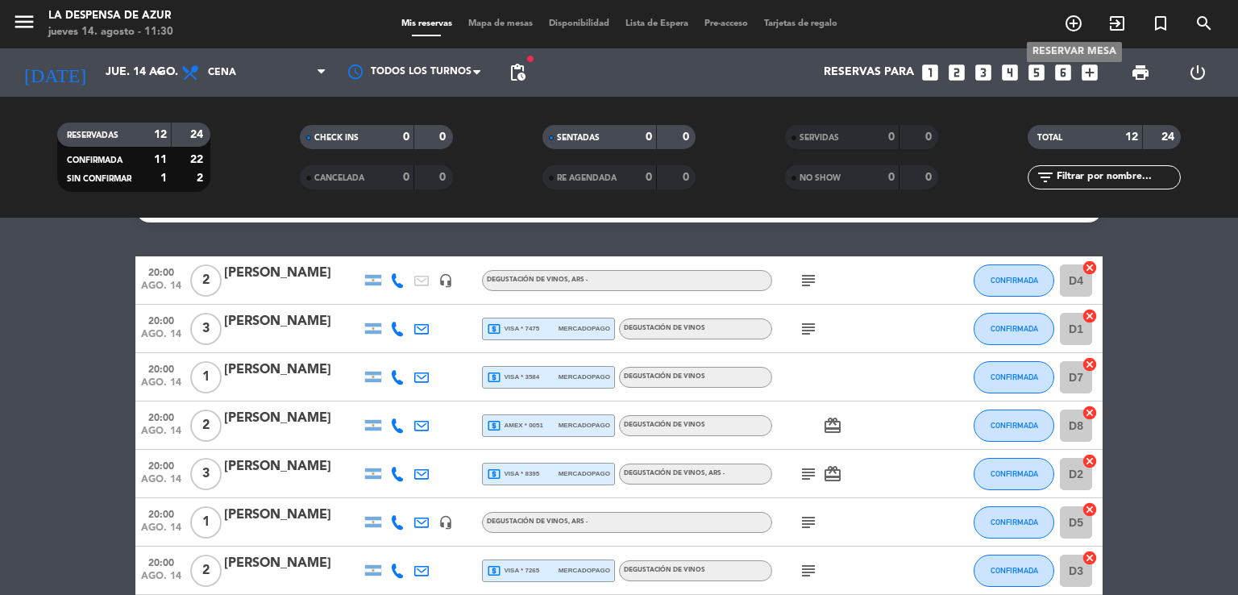
click at [1070, 27] on icon "add_circle_outline" at bounding box center [1072, 23] width 19 height 19
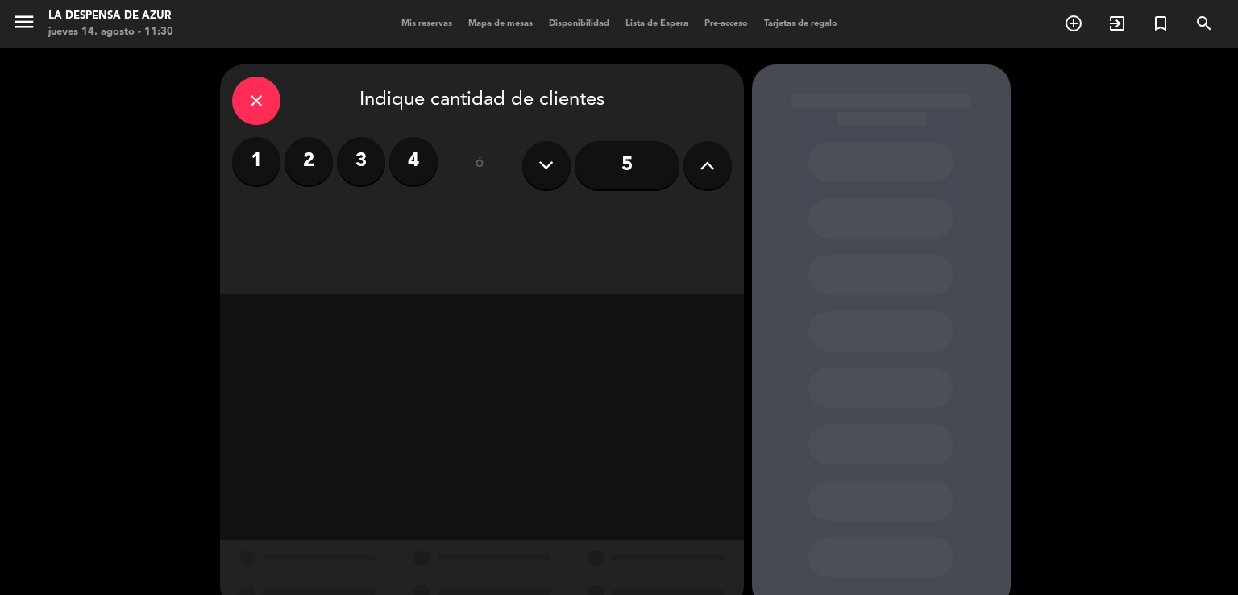
click at [306, 143] on label "2" at bounding box center [308, 161] width 48 height 48
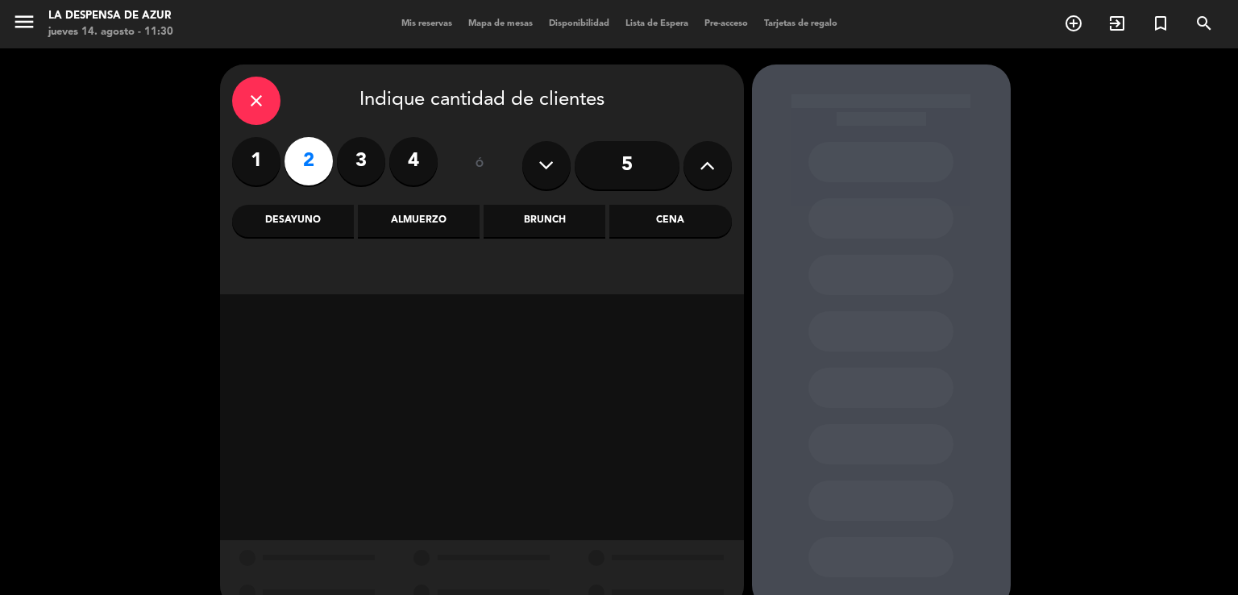
click at [659, 221] on div "Cena" at bounding box center [670, 221] width 122 height 32
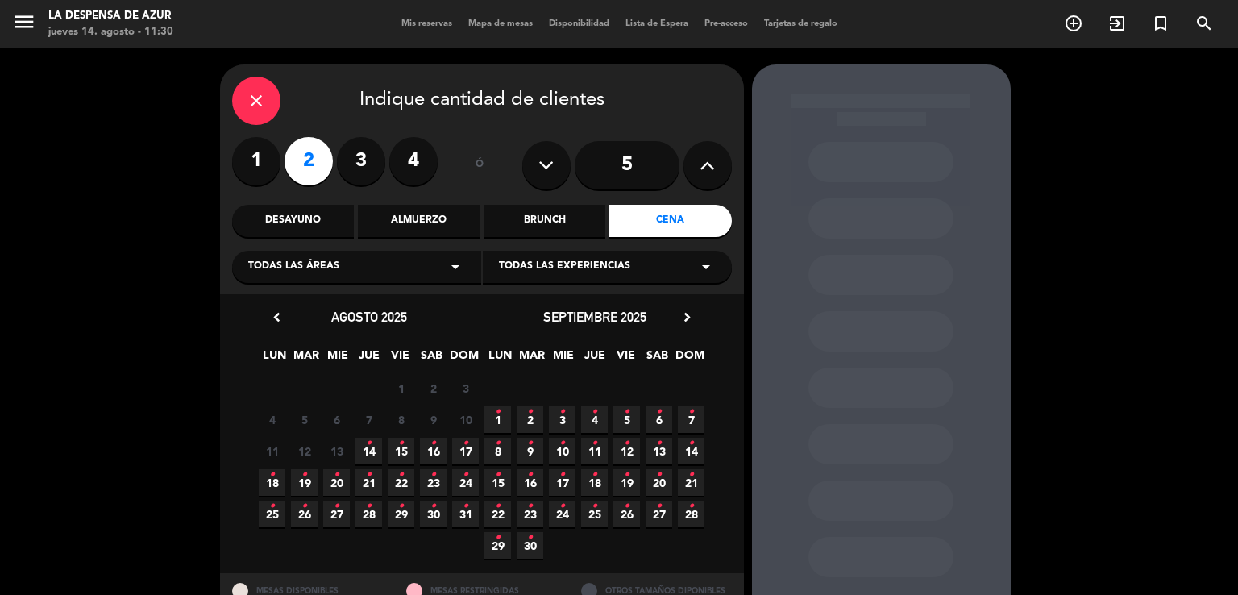
click at [366, 442] on icon "•" at bounding box center [369, 443] width 6 height 26
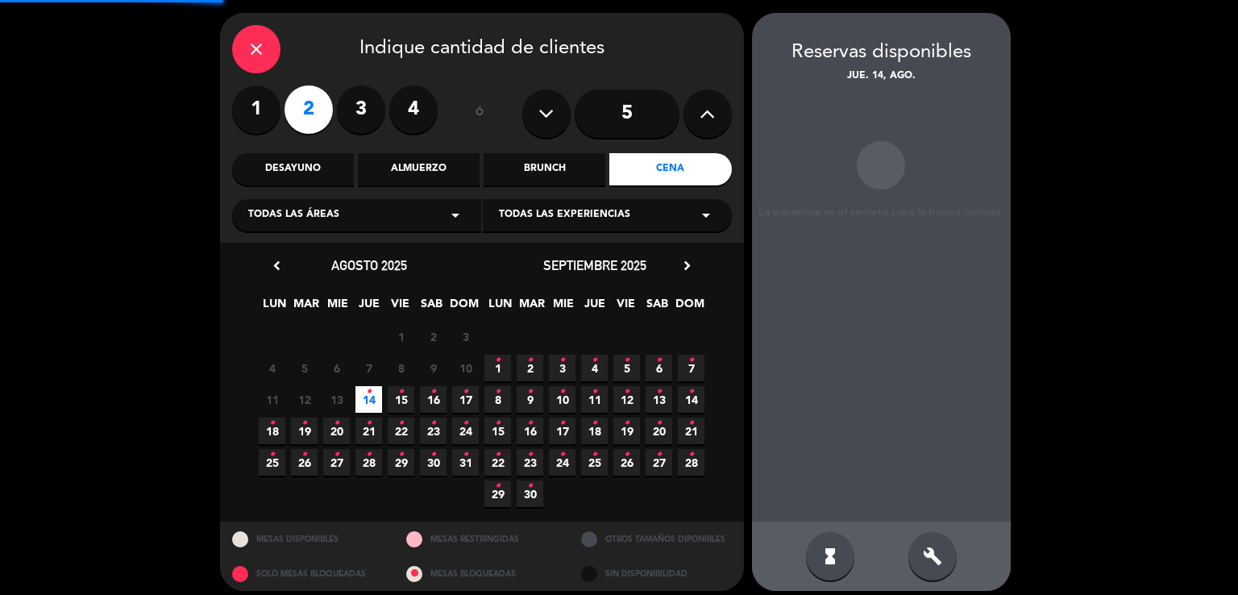
scroll to position [62, 0]
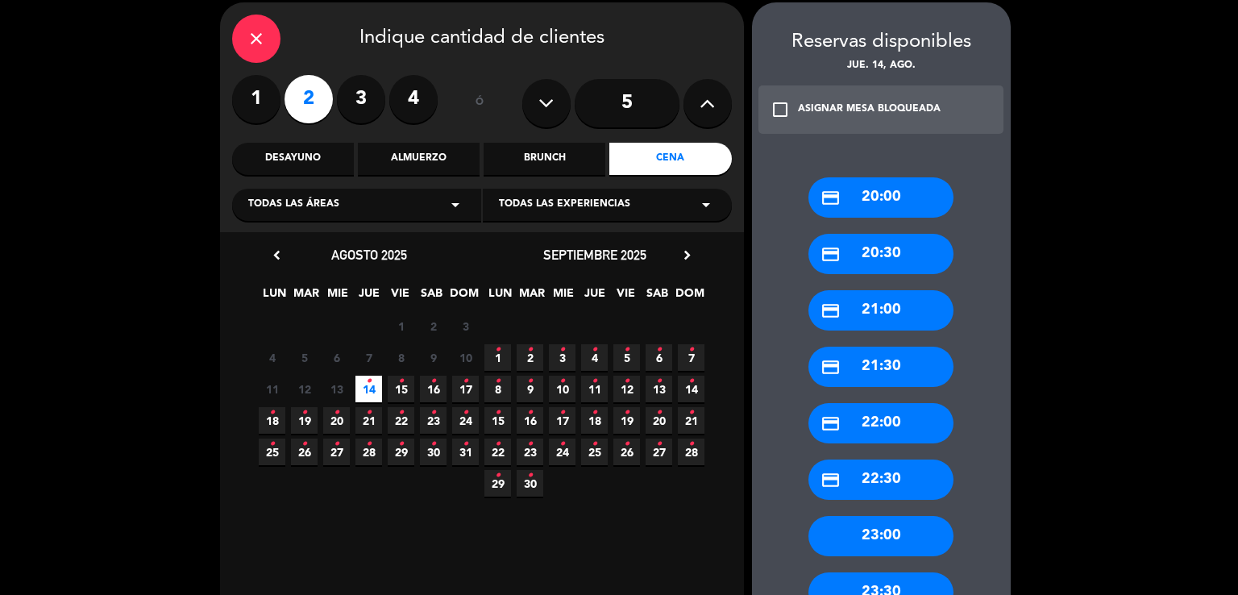
click at [661, 208] on div "Todas las experiencias arrow_drop_down" at bounding box center [607, 205] width 249 height 32
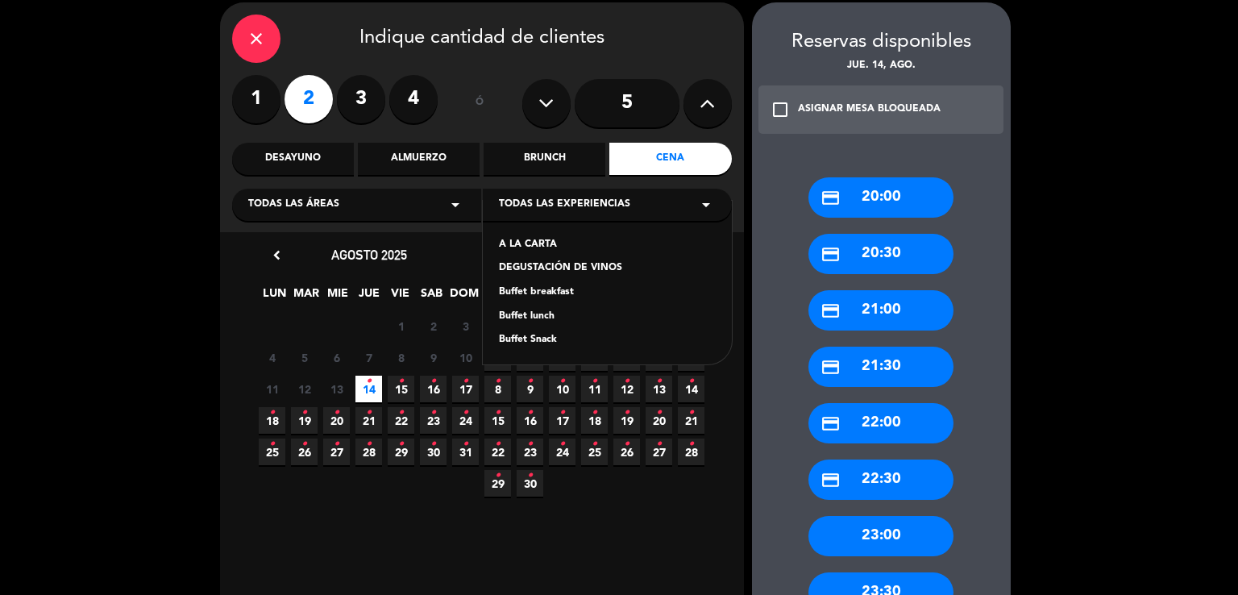
click at [615, 265] on div "DEGUSTACIÓN DE VINOS" at bounding box center [607, 268] width 217 height 16
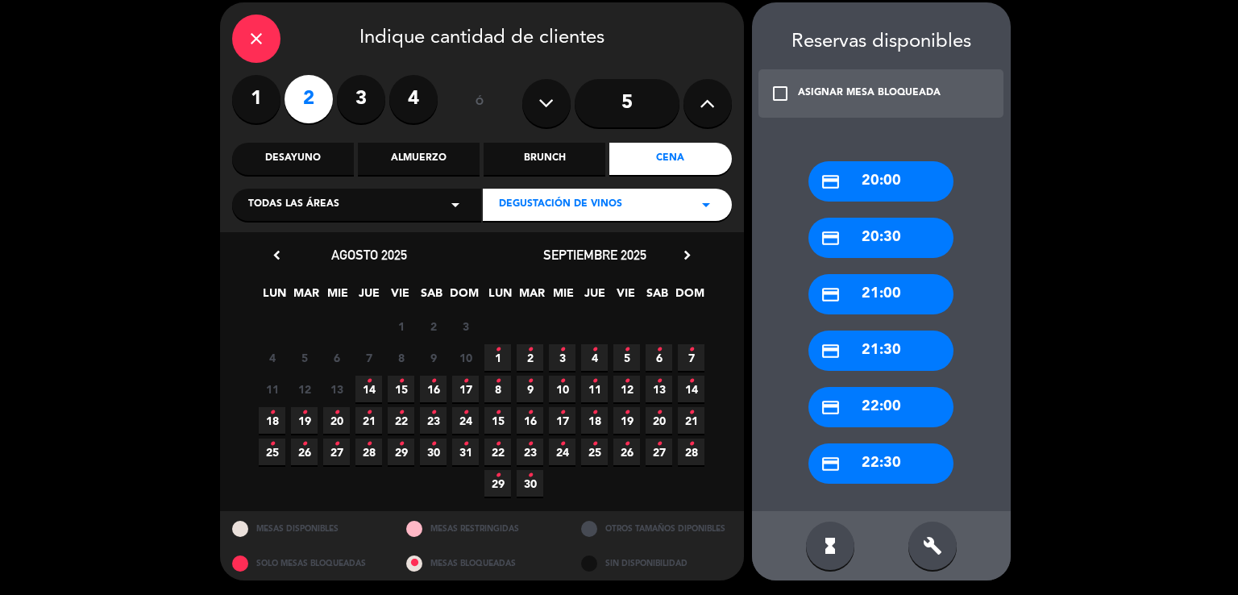
click at [869, 164] on div "credit_card 20:00" at bounding box center [880, 181] width 145 height 40
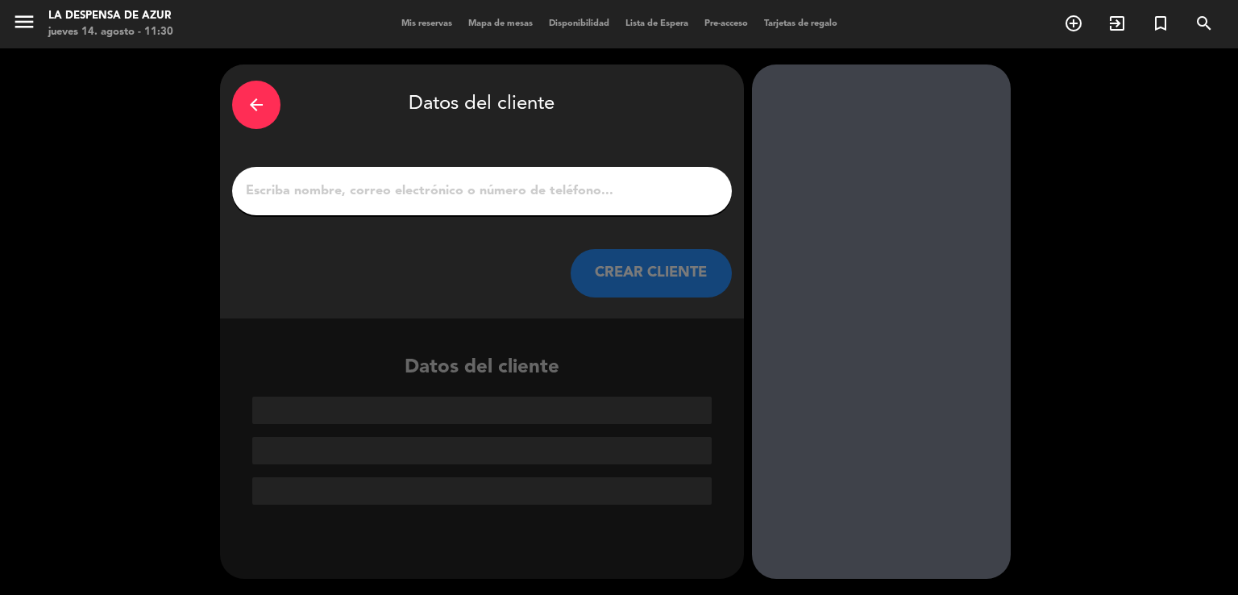
click at [458, 180] on input "1" at bounding box center [481, 191] width 475 height 23
paste input "[PERSON_NAME]"
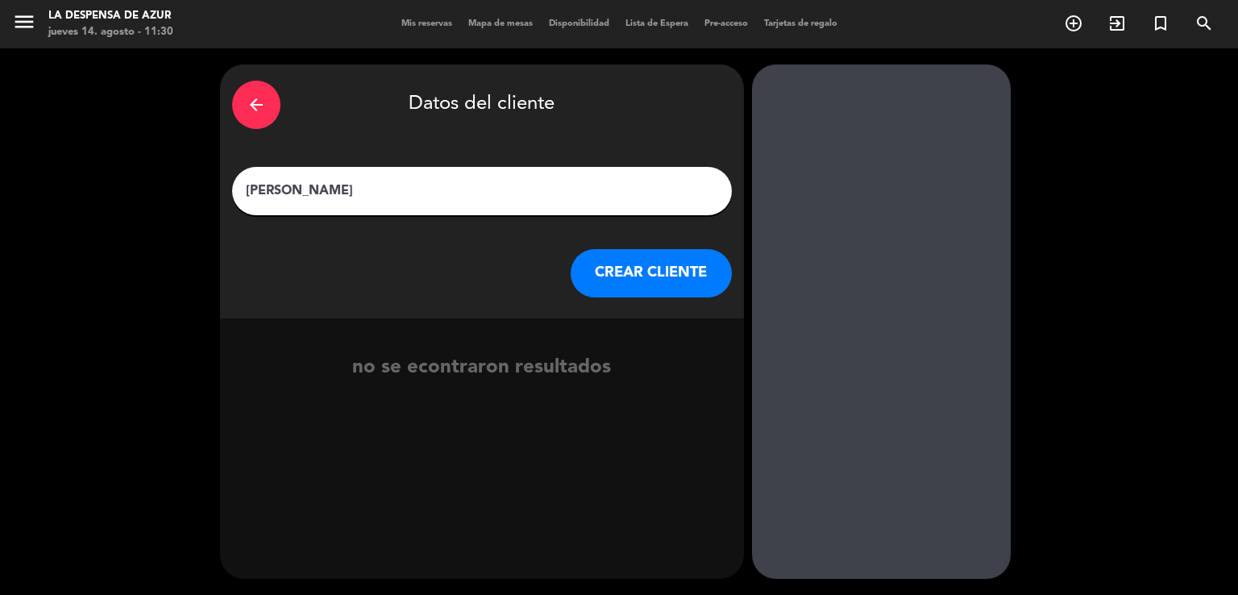
type input "[PERSON_NAME]"
click at [650, 288] on button "CREAR CLIENTE" at bounding box center [650, 273] width 161 height 48
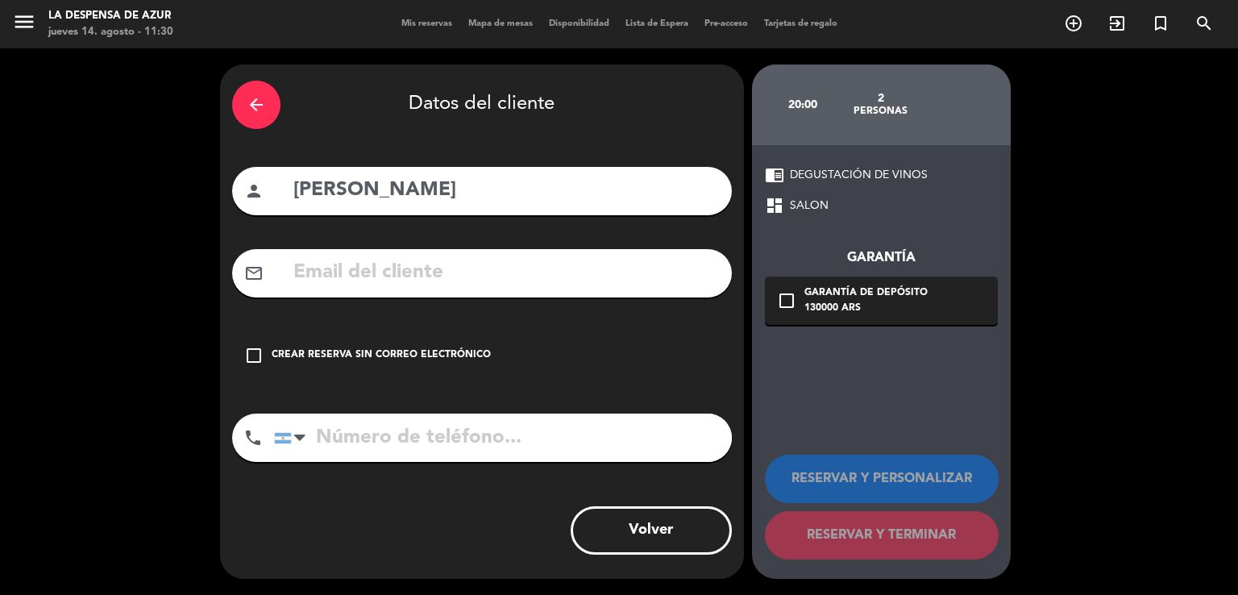
click at [435, 272] on input "text" at bounding box center [506, 272] width 428 height 33
click at [264, 351] on div "check_box_outline_blank Crear reserva sin correo electrónico" at bounding box center [482, 355] width 500 height 48
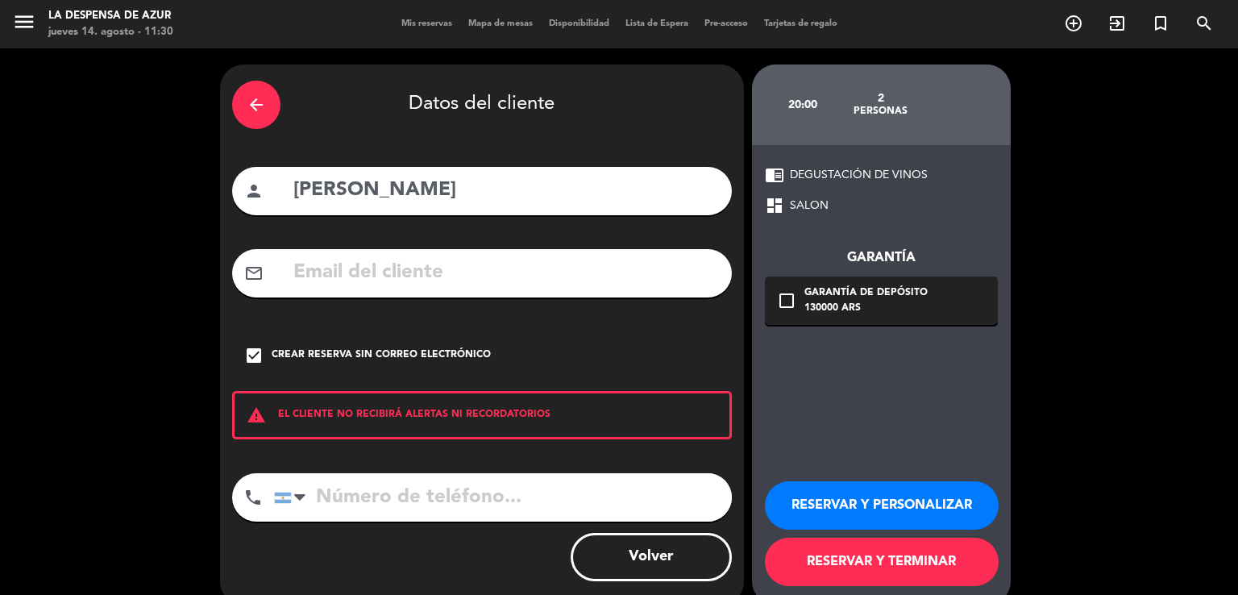
click at [402, 502] on input "tel" at bounding box center [503, 497] width 458 height 48
paste input "[PHONE_NUMBER]"
type input "[PHONE_NUMBER]"
click at [902, 500] on button "RESERVAR Y PERSONALIZAR" at bounding box center [882, 505] width 234 height 48
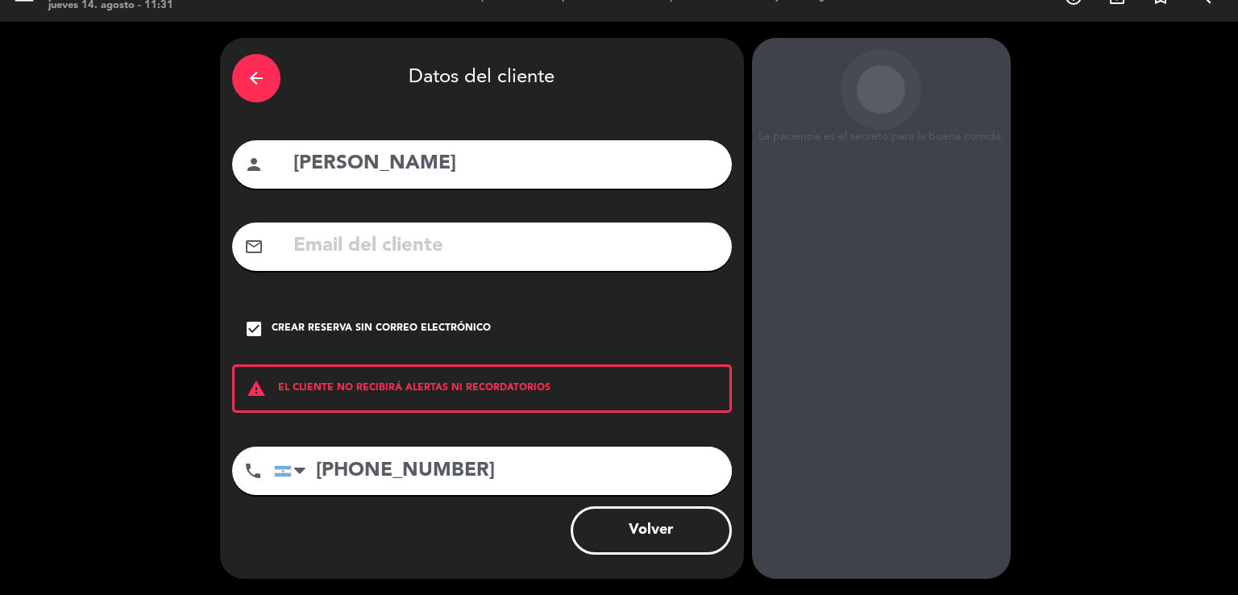
scroll to position [26, 0]
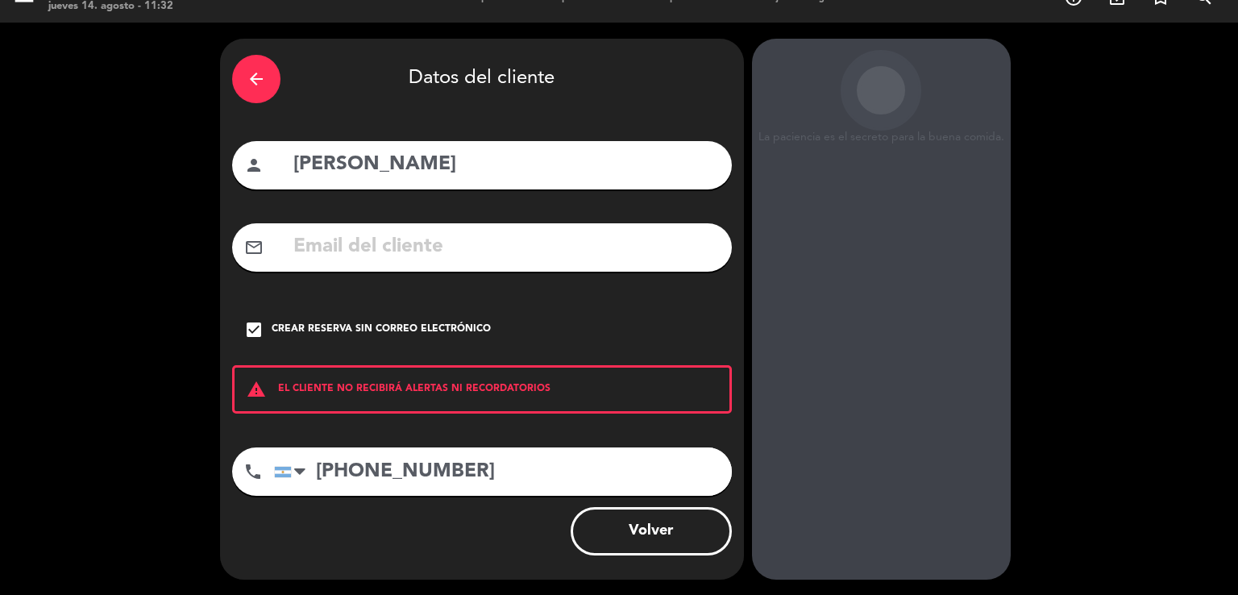
click at [526, 294] on div "arrow_back Datos del cliente person [PERSON_NAME] mail_outline check_box Crear …" at bounding box center [482, 309] width 524 height 541
click at [495, 265] on div "mail_outline" at bounding box center [482, 247] width 500 height 48
click at [461, 172] on input "[PERSON_NAME]" at bounding box center [506, 164] width 428 height 33
click at [253, 72] on icon "arrow_back" at bounding box center [256, 78] width 19 height 19
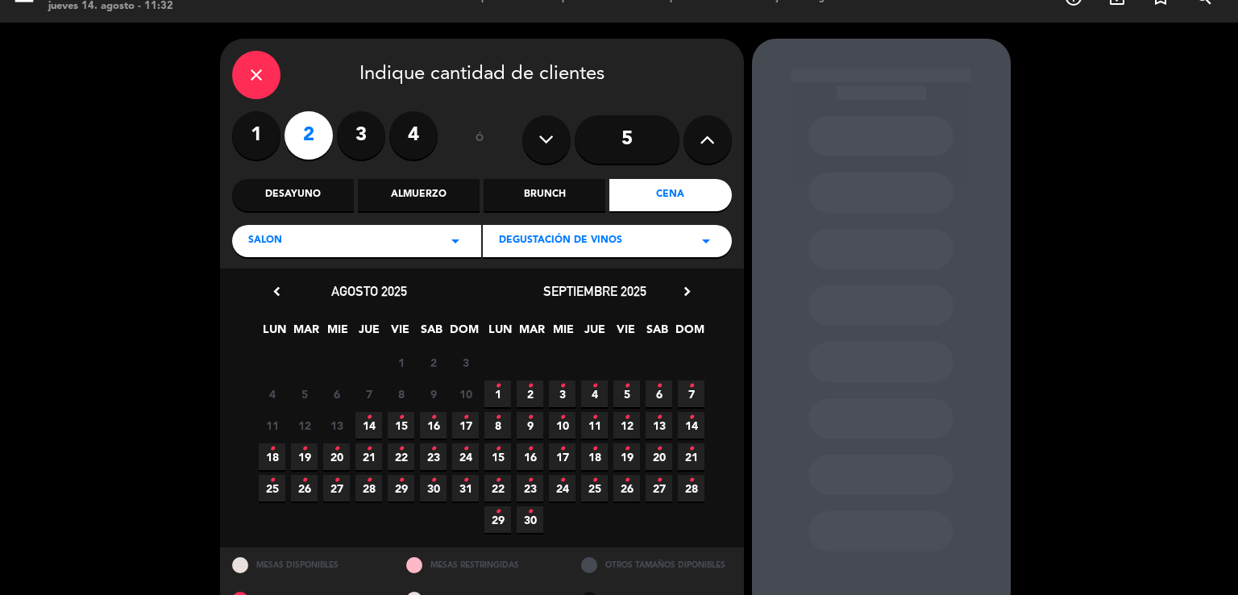
click at [374, 421] on span "14 •" at bounding box center [368, 425] width 27 height 27
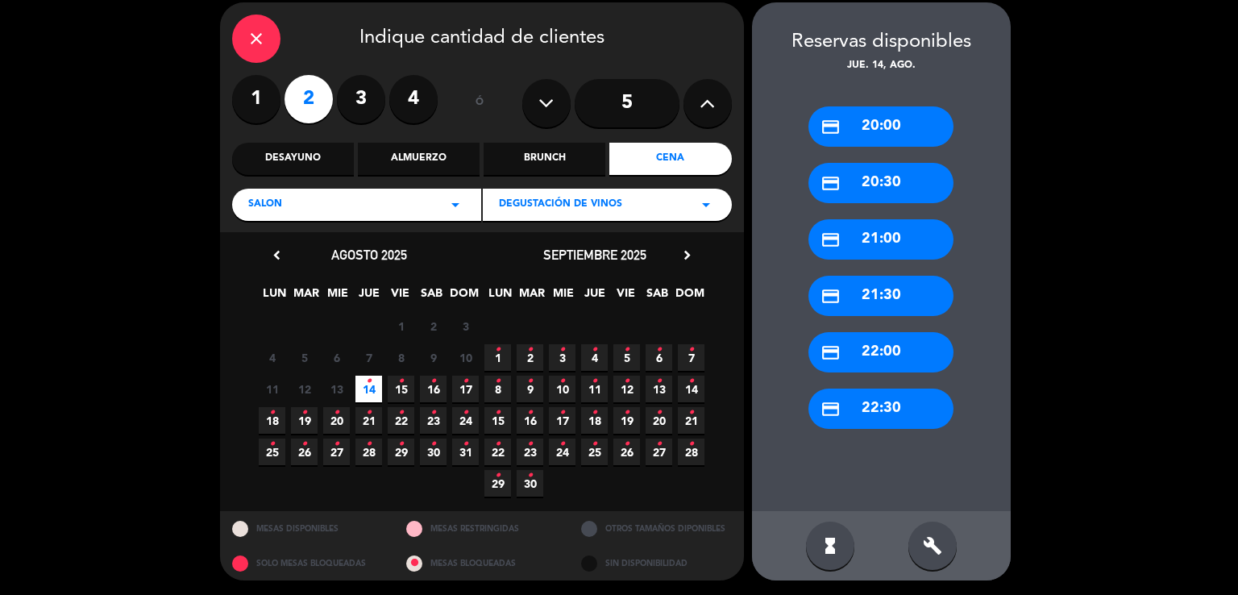
click at [860, 127] on div "credit_card 20:00" at bounding box center [880, 126] width 145 height 40
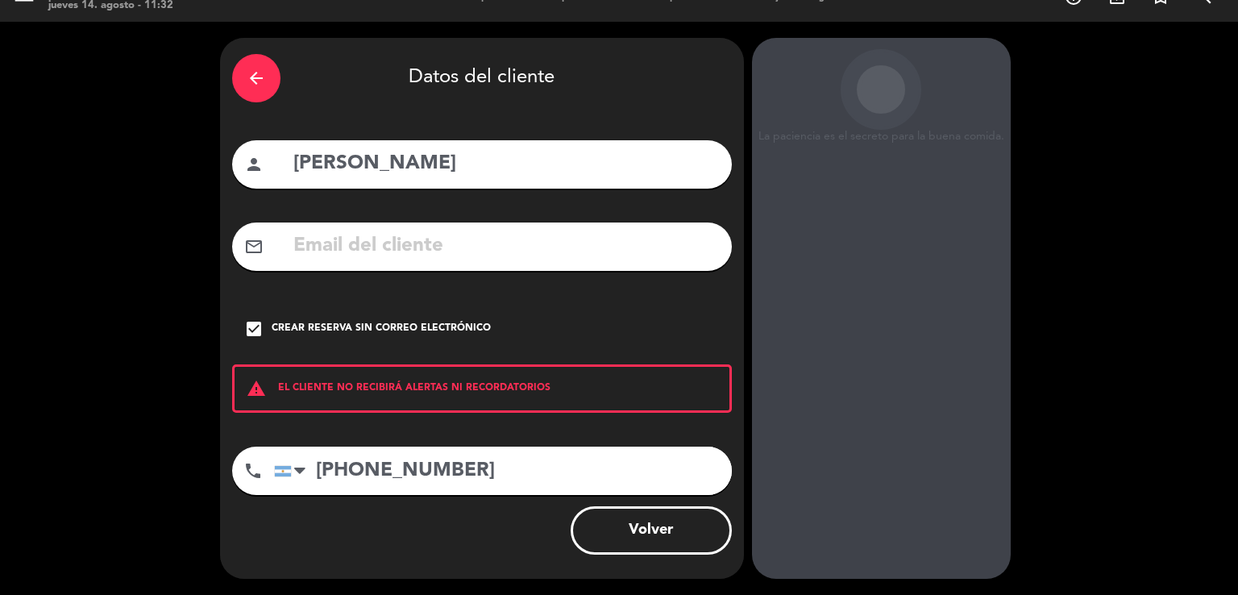
scroll to position [27, 0]
click at [656, 533] on button "Volver" at bounding box center [650, 530] width 161 height 48
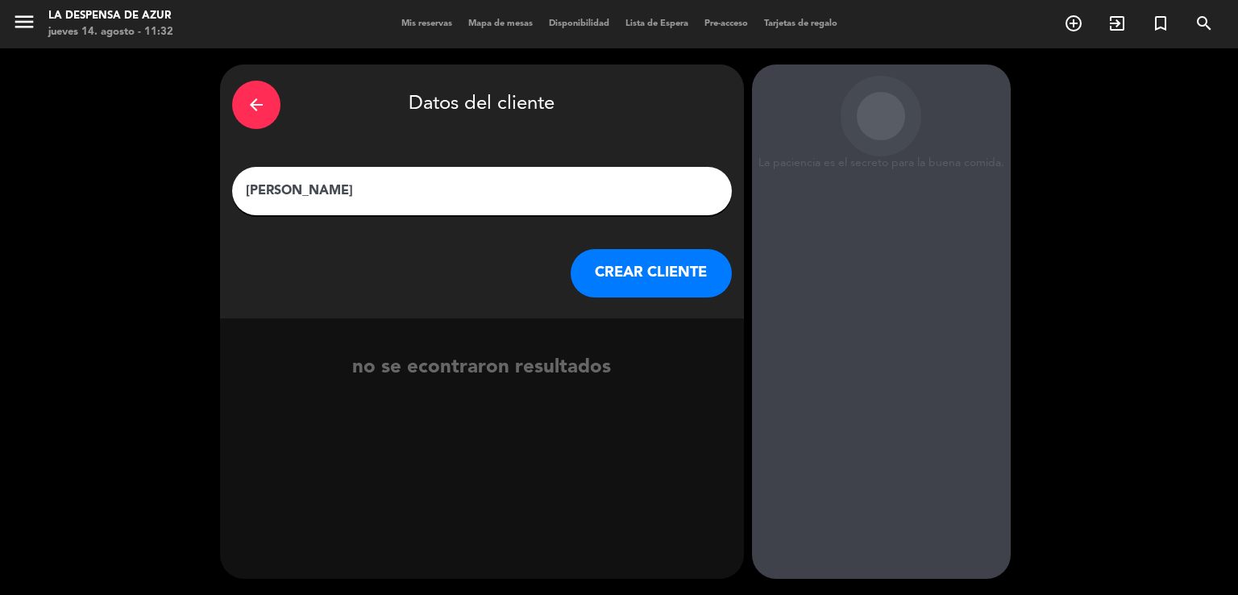
scroll to position [0, 0]
click at [251, 119] on div "arrow_back" at bounding box center [256, 105] width 48 height 48
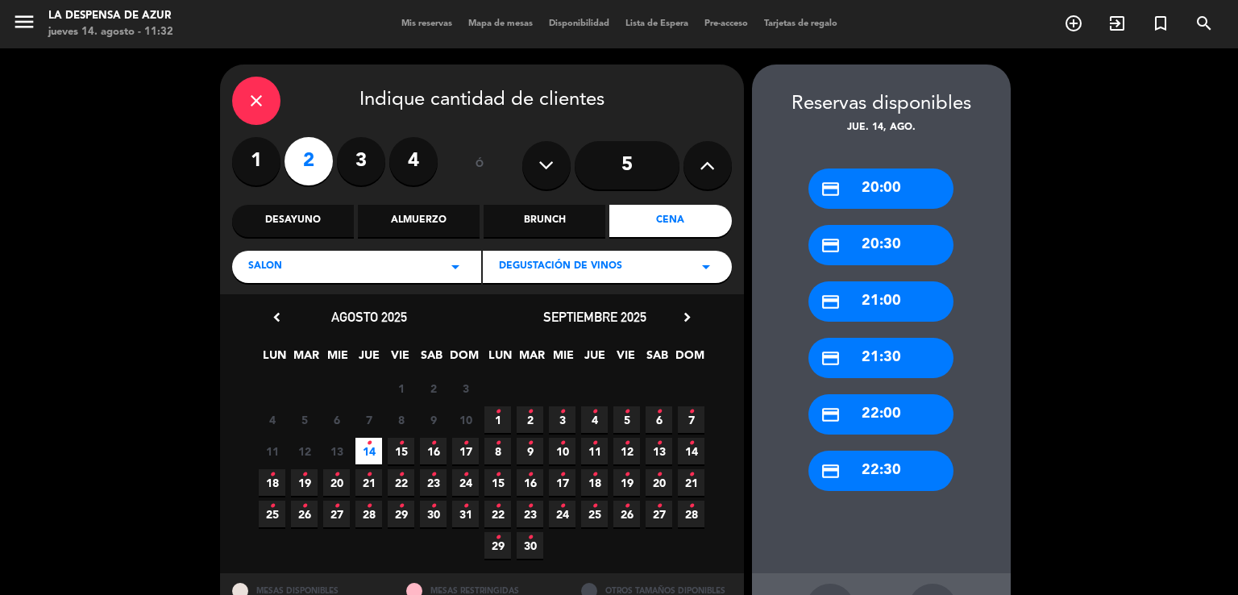
click at [414, 264] on div "SALON arrow_drop_down" at bounding box center [356, 267] width 249 height 32
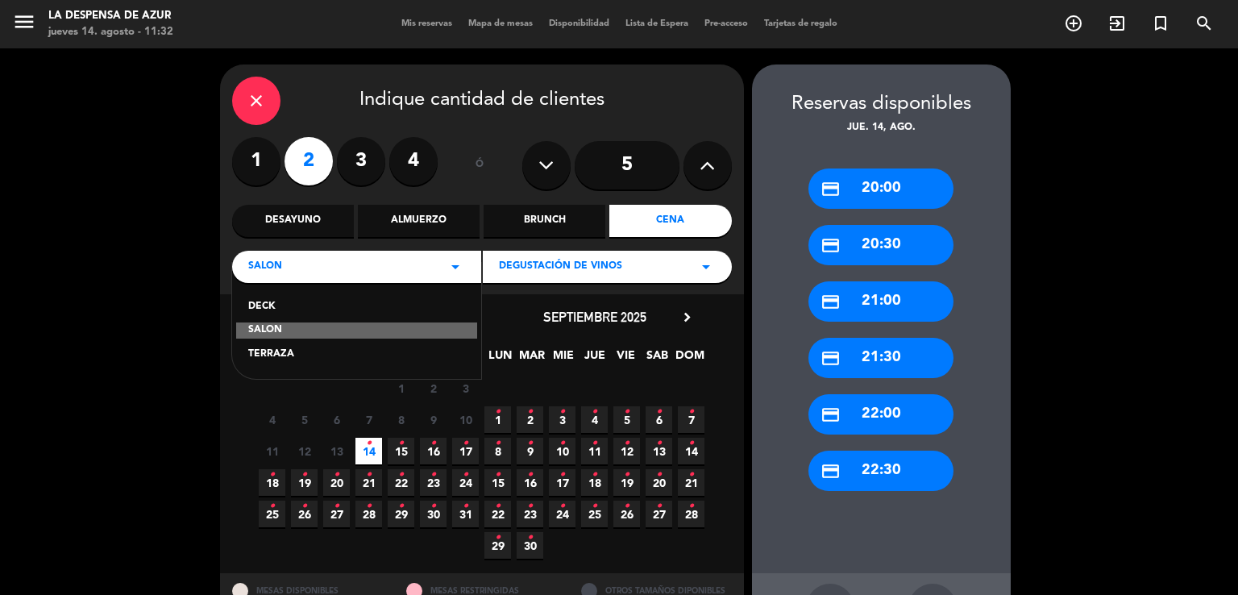
click at [283, 357] on div "TERRAZA" at bounding box center [356, 354] width 217 height 16
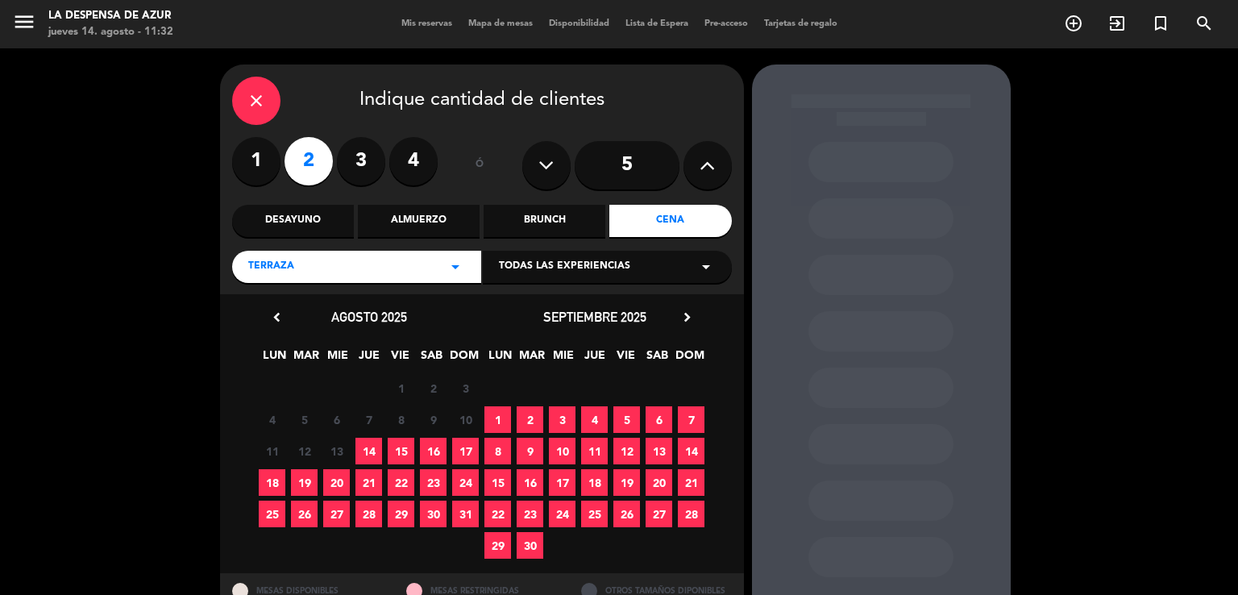
click at [594, 265] on span "Todas las experiencias" at bounding box center [564, 267] width 131 height 16
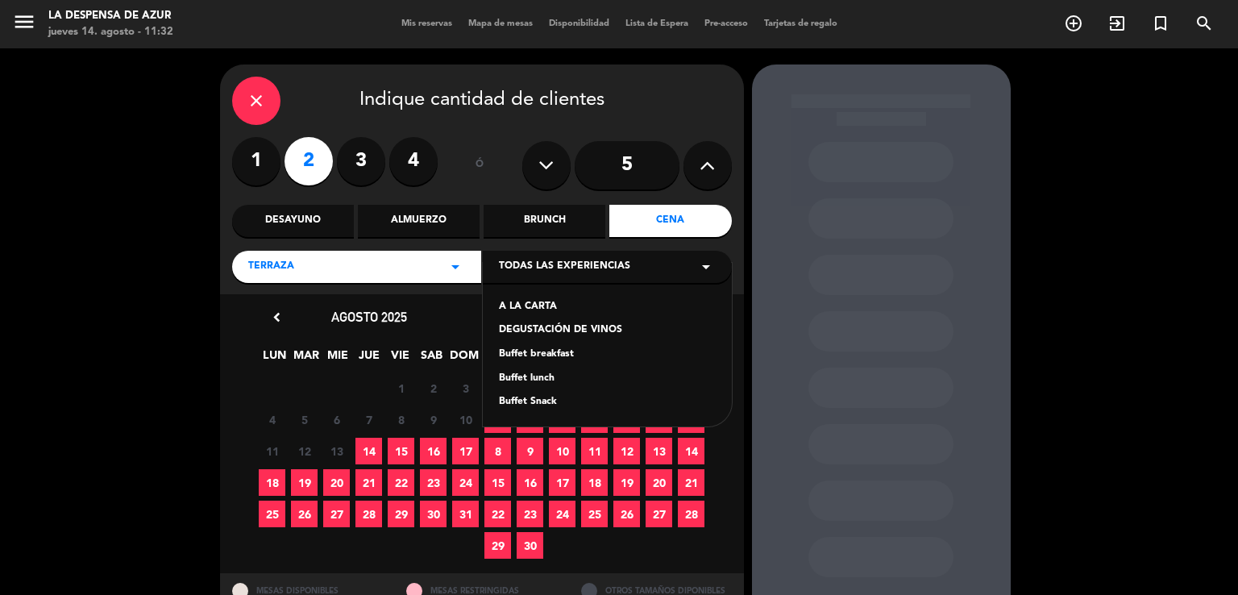
click at [529, 326] on div "DEGUSTACIÓN DE VINOS" at bounding box center [607, 330] width 217 height 16
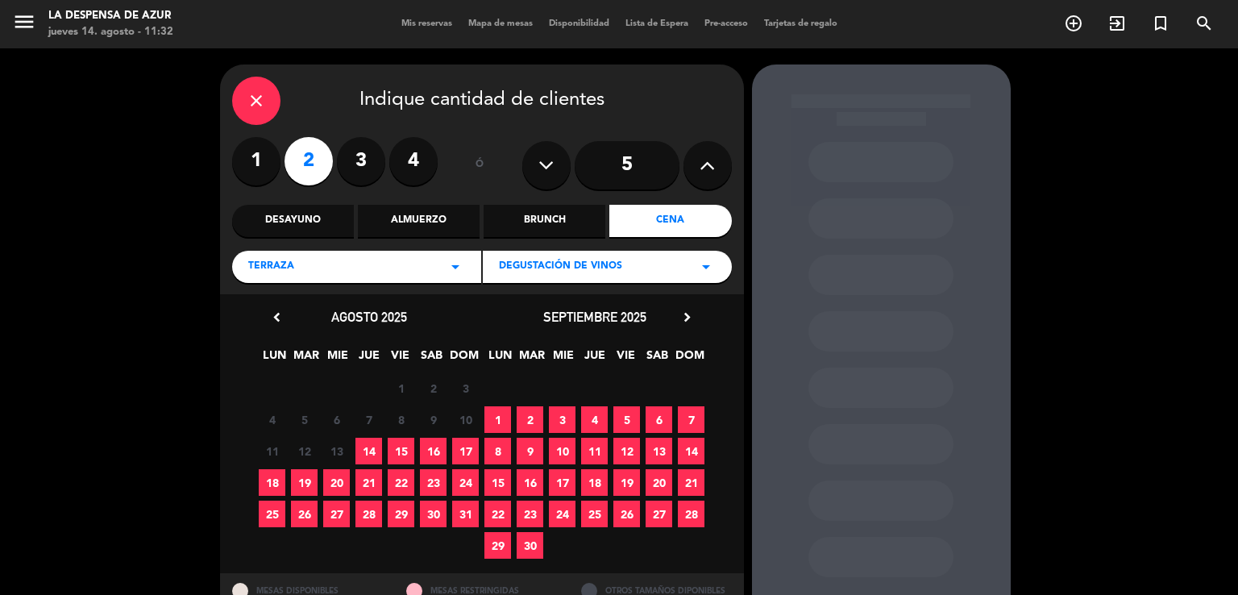
click at [374, 455] on span "14" at bounding box center [368, 450] width 27 height 27
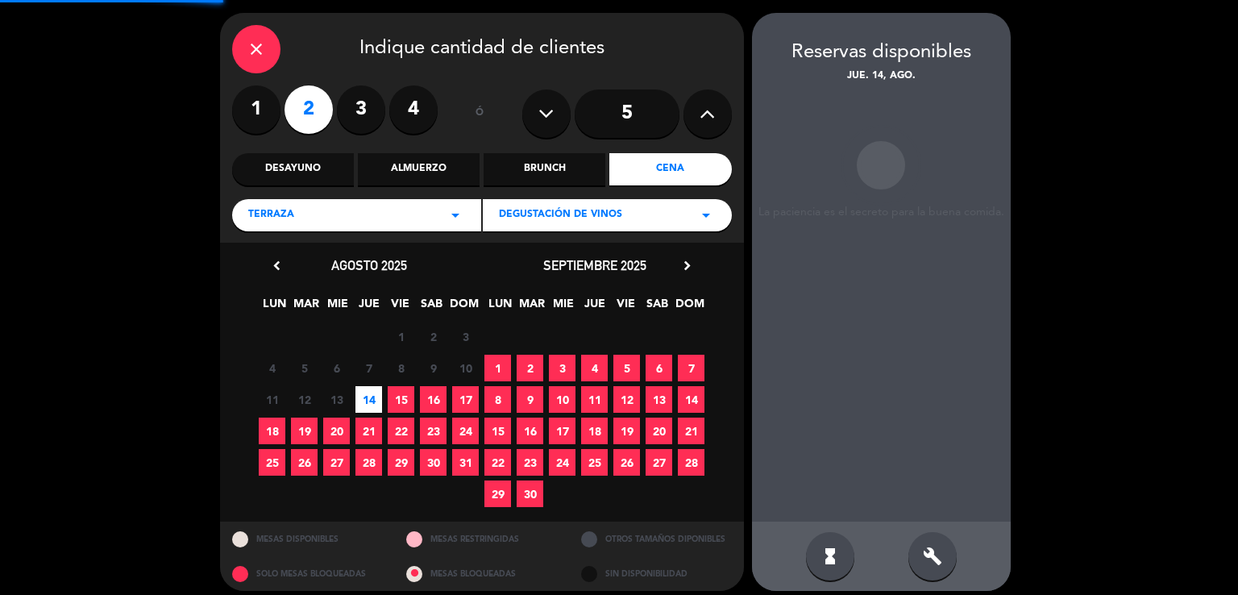
scroll to position [62, 0]
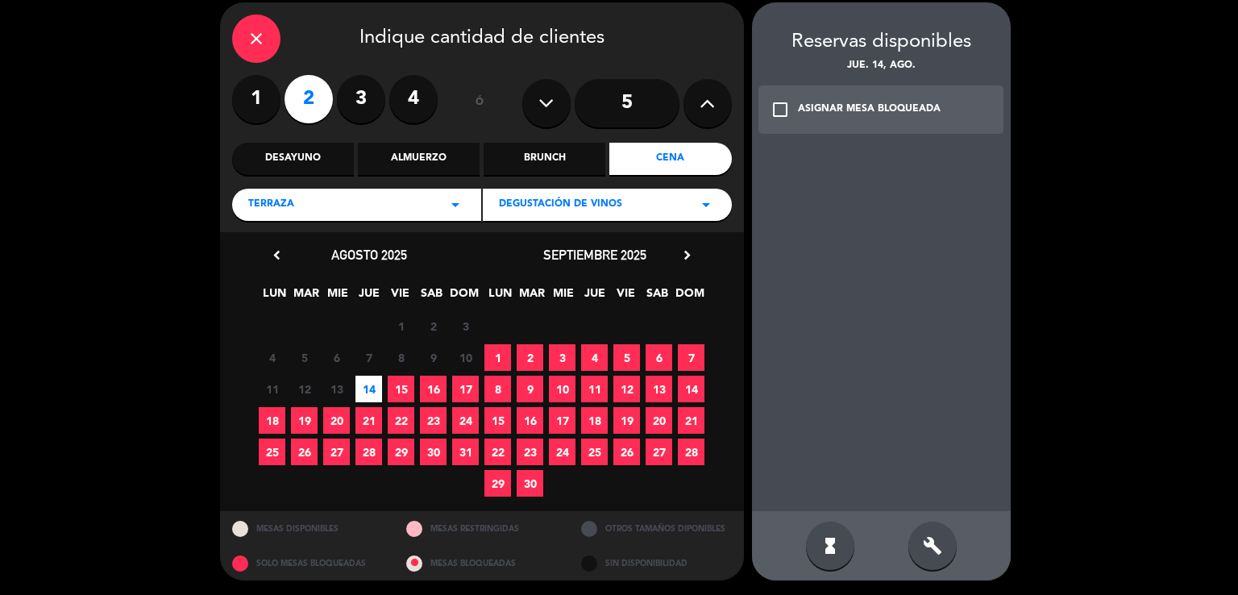
click at [849, 104] on div "ASIGNAR MESA BLOQUEADA" at bounding box center [869, 110] width 143 height 16
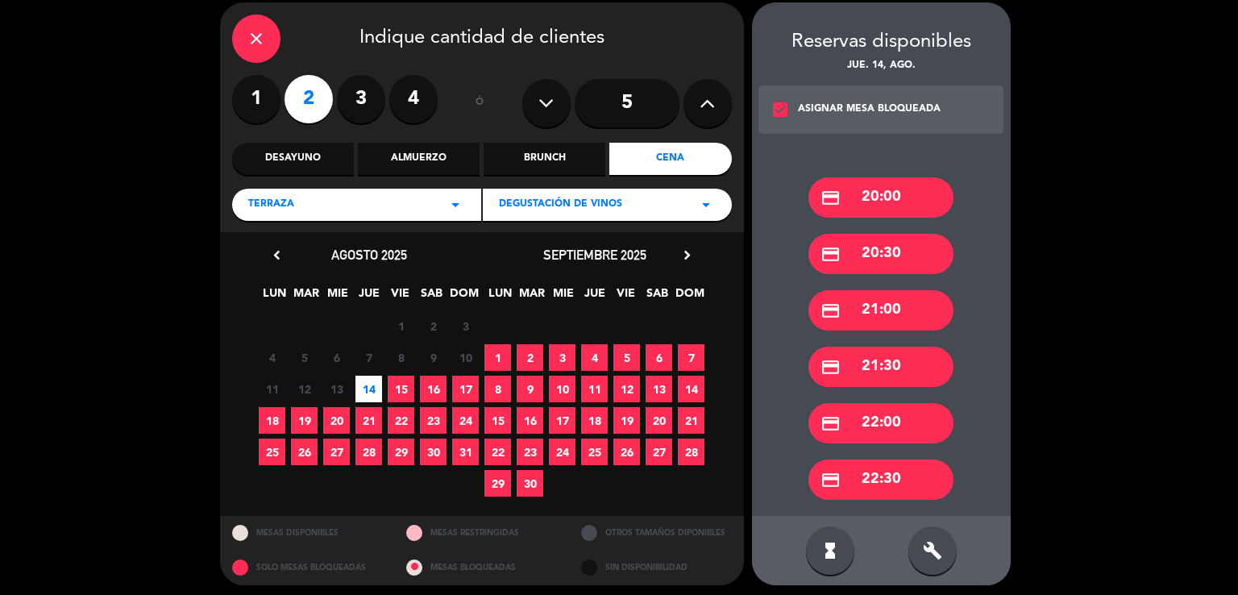
click at [855, 205] on div "credit_card 20:00" at bounding box center [880, 197] width 145 height 40
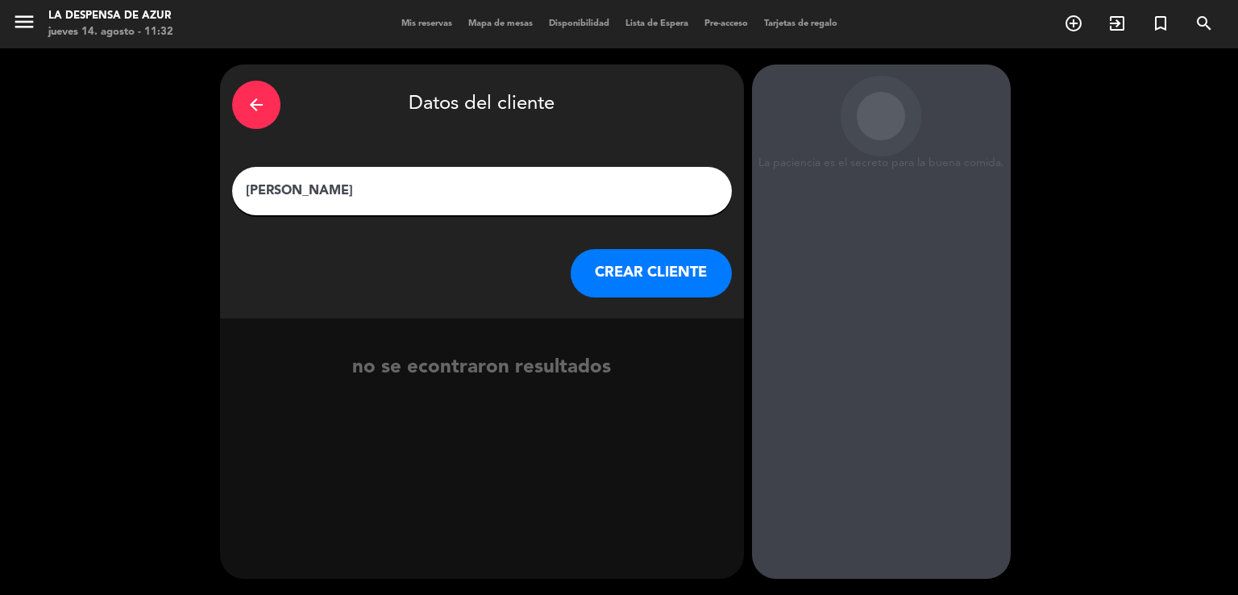
click at [649, 272] on button "CREAR CLIENTE" at bounding box center [650, 273] width 161 height 48
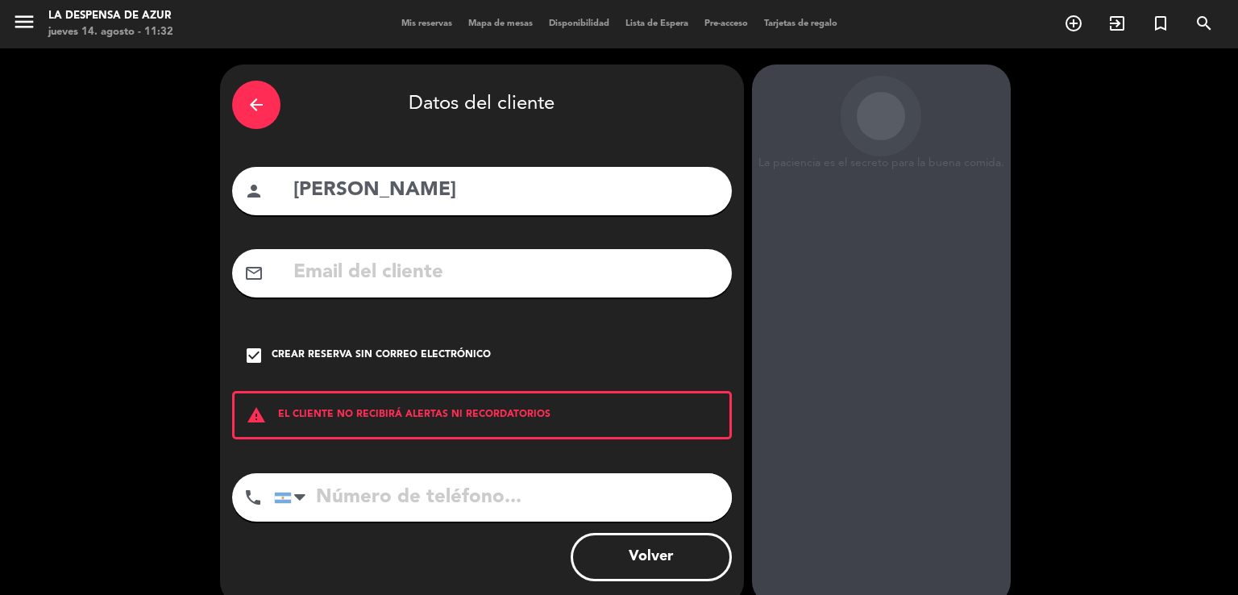
click at [400, 510] on input "tel" at bounding box center [503, 497] width 458 height 48
paste input "[PERSON_NAME]"
type input "[PERSON_NAME]"
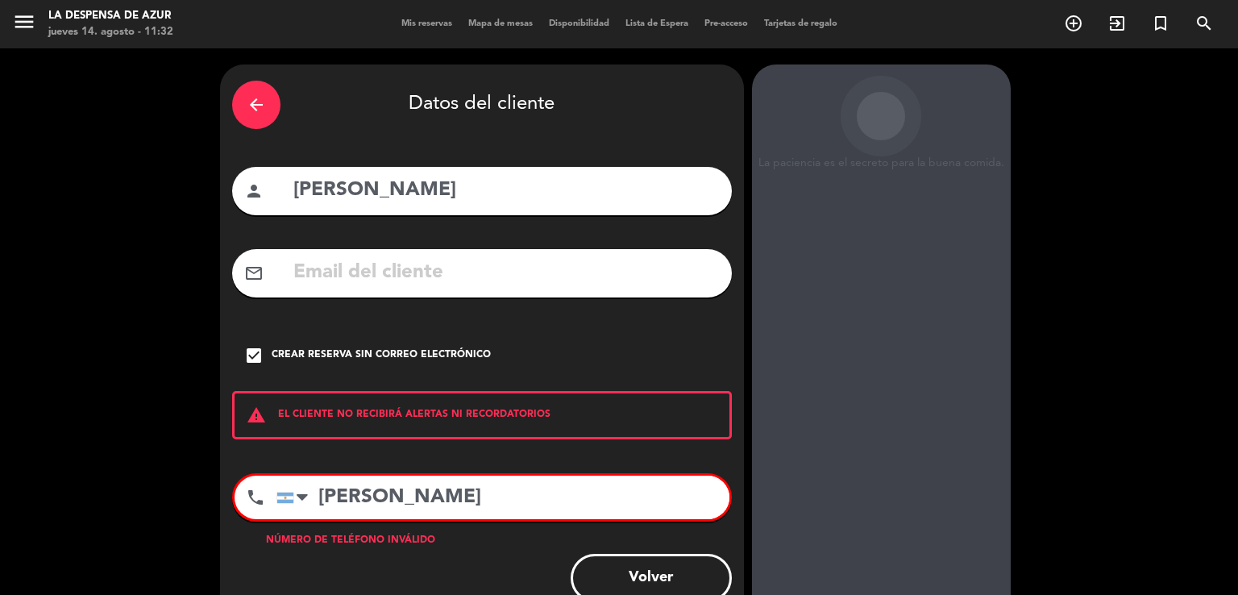
drag, startPoint x: 516, startPoint y: 475, endPoint x: 272, endPoint y: 511, distance: 246.7
click at [272, 511] on div "phone [GEOGRAPHIC_DATA] +1 [GEOGRAPHIC_DATA] +44 [GEOGRAPHIC_DATA] ([GEOGRAPHIC…" at bounding box center [482, 497] width 500 height 48
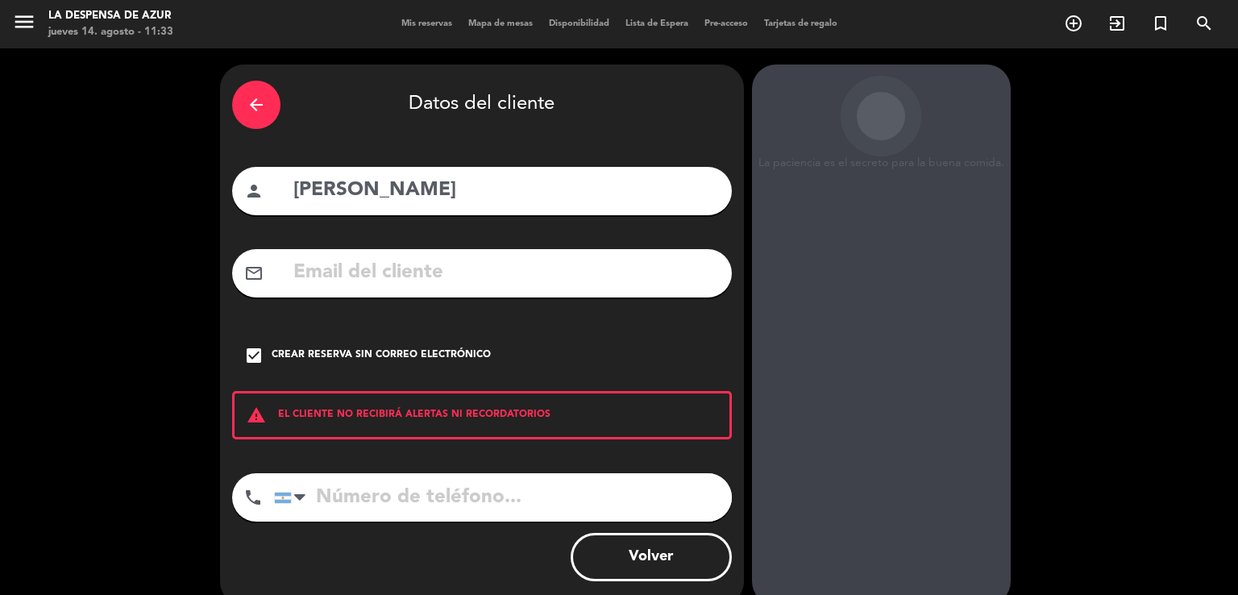
click at [380, 494] on input "tel" at bounding box center [503, 497] width 458 height 48
paste input "[PHONE_NUMBER]"
type input "[PHONE_NUMBER]"
